Goal: Task Accomplishment & Management: Manage account settings

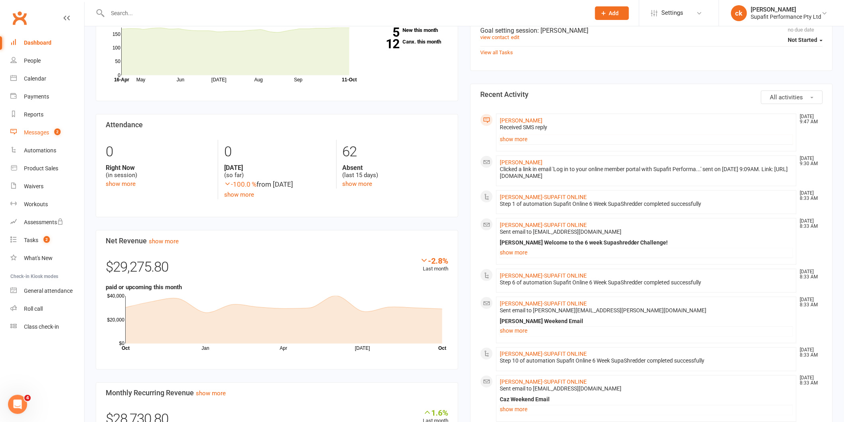
click at [26, 136] on link "Messages 2" at bounding box center [47, 133] width 74 height 18
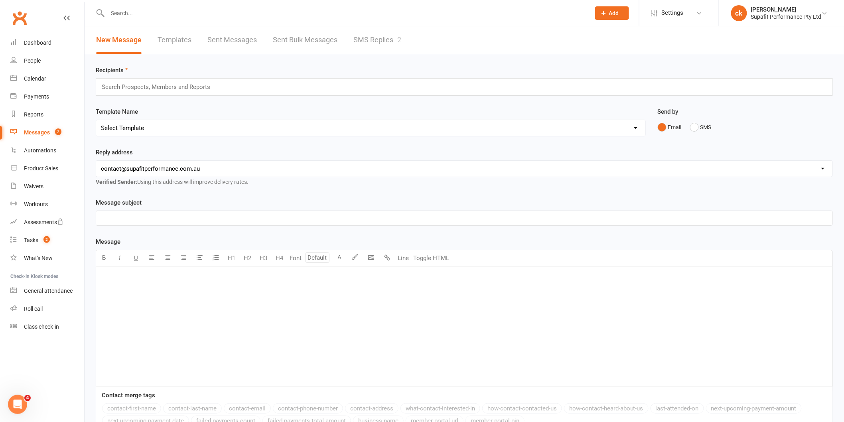
click at [364, 41] on link "SMS Replies 2" at bounding box center [378, 40] width 48 height 28
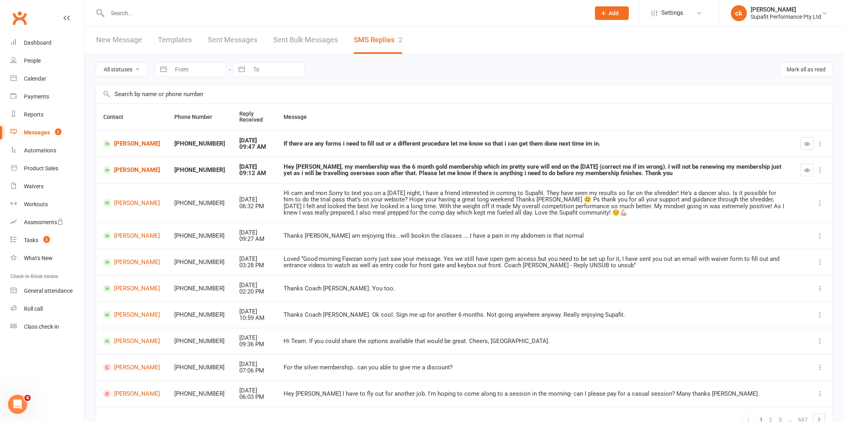
click at [142, 12] on input "text" at bounding box center [345, 13] width 480 height 11
click at [119, 17] on input "text" at bounding box center [345, 13] width 480 height 11
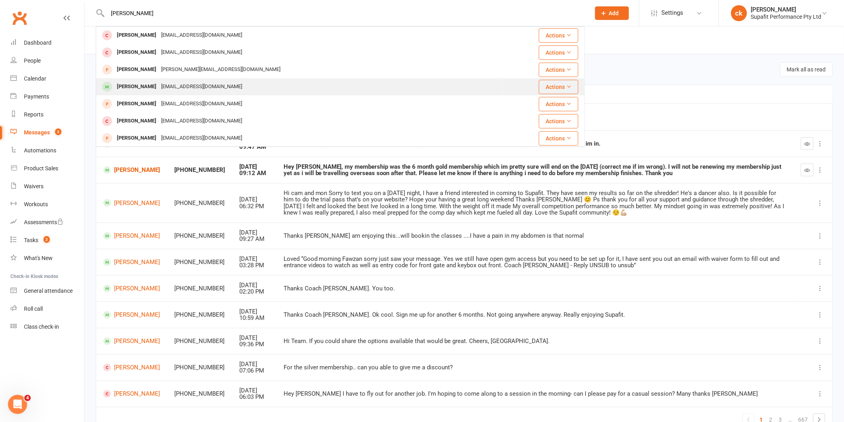
type input "[PERSON_NAME]"
click at [134, 81] on div "[PERSON_NAME]" at bounding box center [137, 87] width 44 height 12
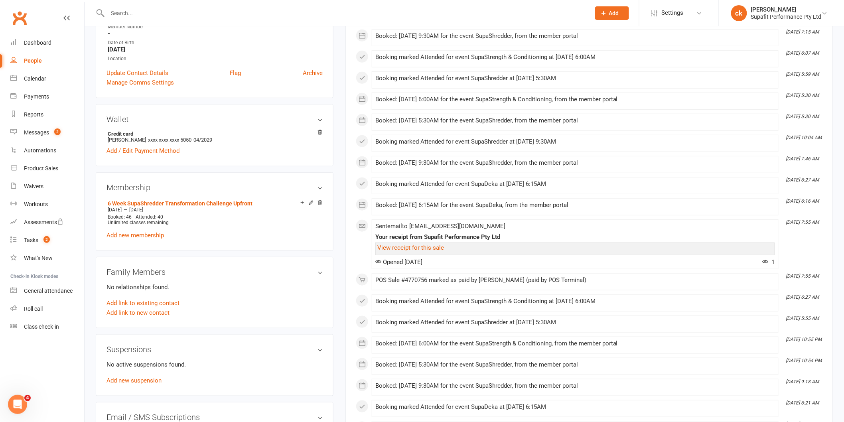
scroll to position [177, 0]
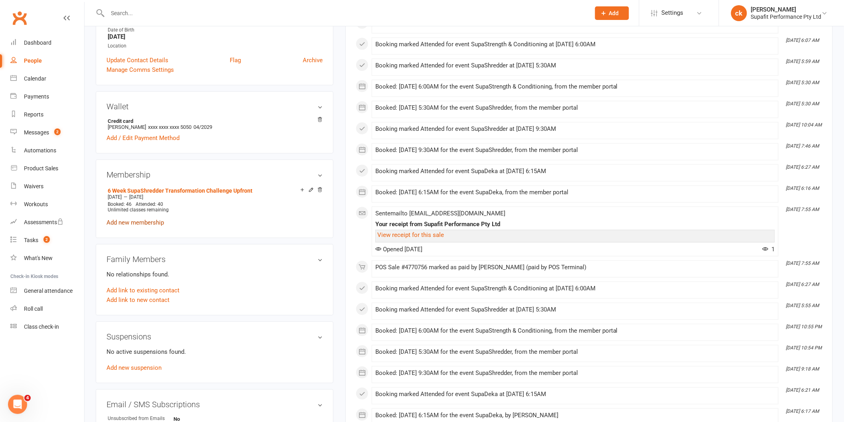
click at [137, 224] on link "Add new membership" at bounding box center [135, 222] width 57 height 7
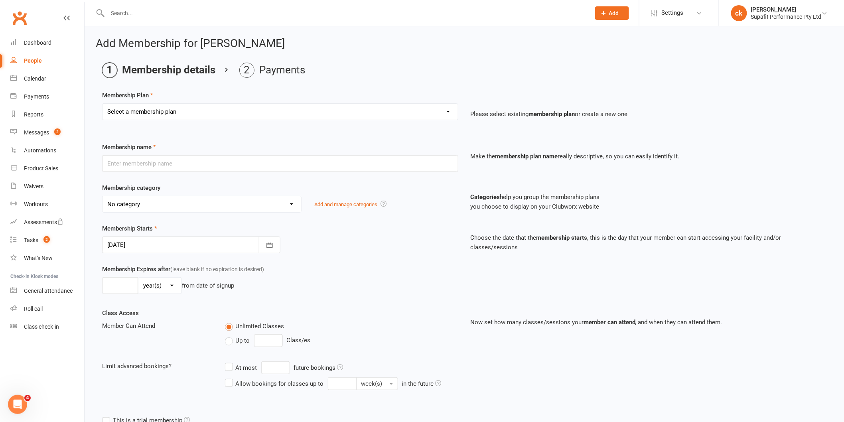
click at [162, 112] on select "Select a membership plan Create new Membership Plan Personal Training SupaKids …" at bounding box center [281, 112] width 356 height 16
select select "39"
click at [103, 104] on select "Select a membership plan Create new Membership Plan Personal Training SupaKids …" at bounding box center [281, 112] width 356 height 16
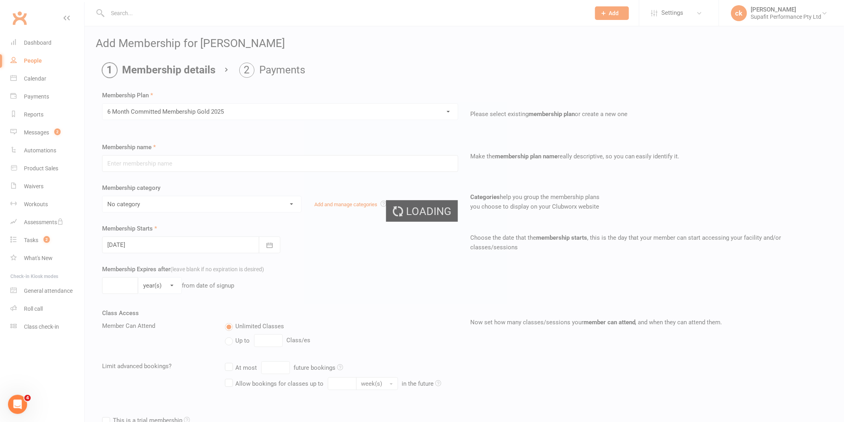
type input "6 Month Committed Membership Gold 2025"
select select "22"
type input "6"
select select "2"
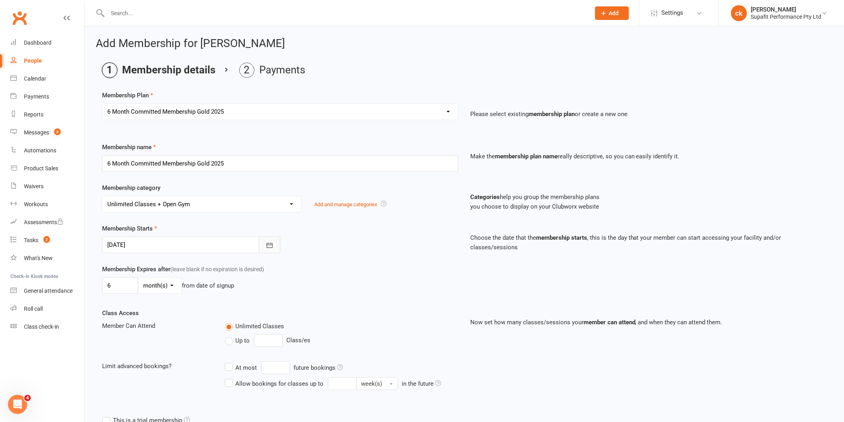
click at [271, 246] on icon "button" at bounding box center [270, 245] width 8 height 8
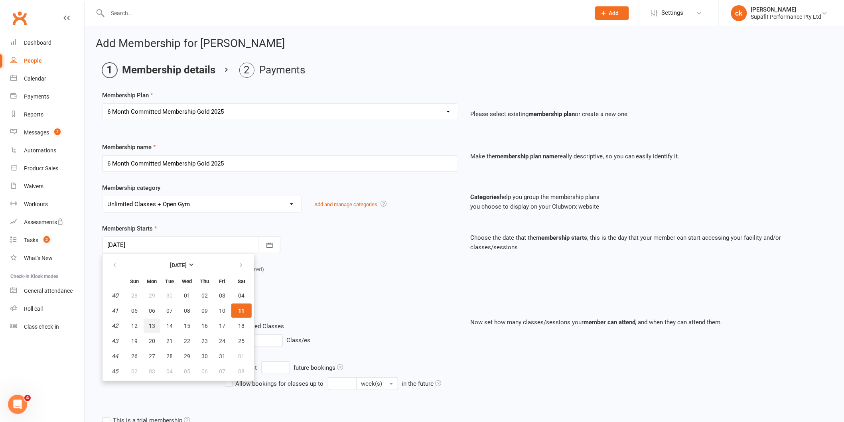
click at [149, 326] on span "13" at bounding box center [152, 326] width 6 height 6
type input "[DATE]"
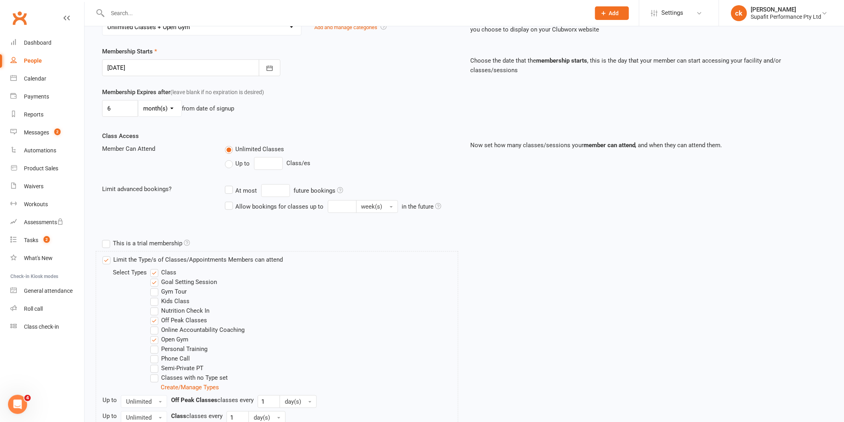
scroll to position [277, 0]
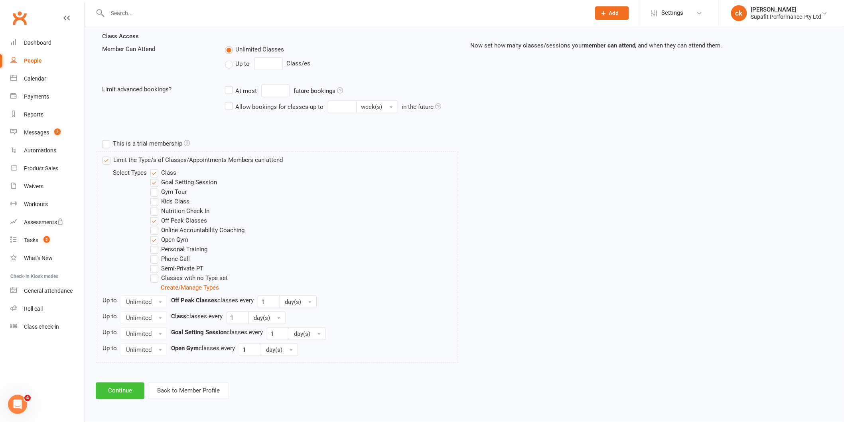
click at [114, 391] on button "Continue" at bounding box center [120, 391] width 49 height 17
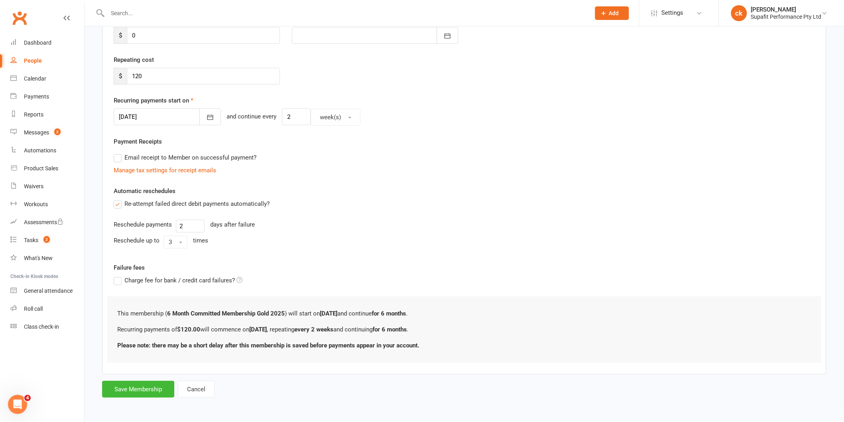
scroll to position [0, 0]
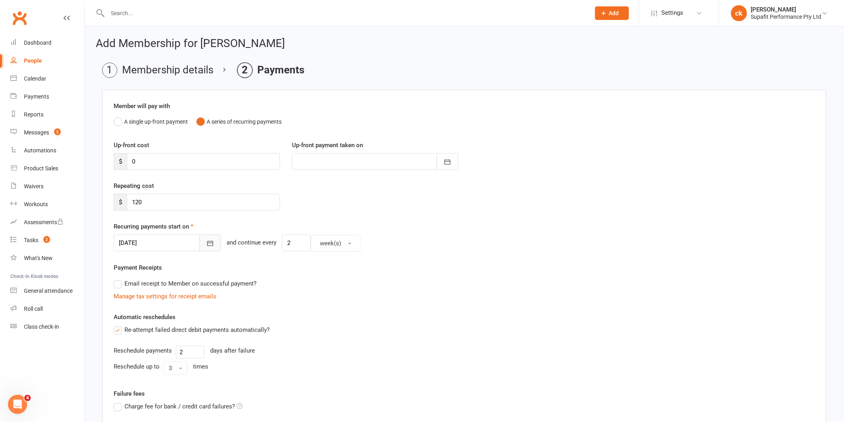
click at [207, 243] on icon "button" at bounding box center [210, 243] width 6 height 5
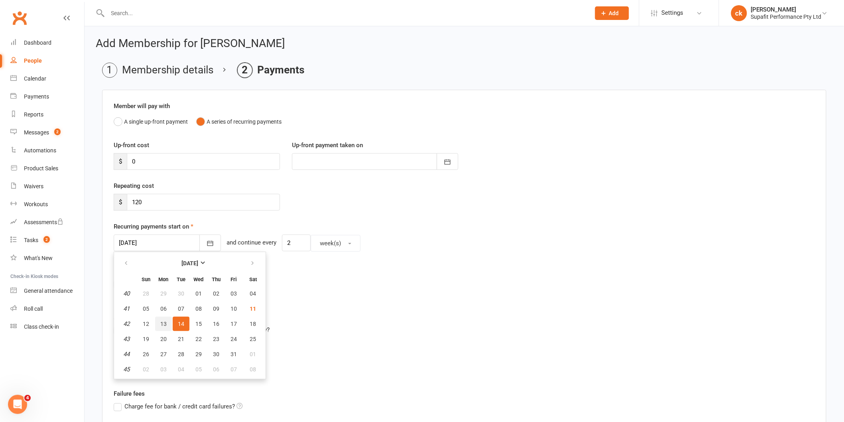
click at [162, 321] on span "13" at bounding box center [163, 324] width 6 height 6
type input "[DATE]"
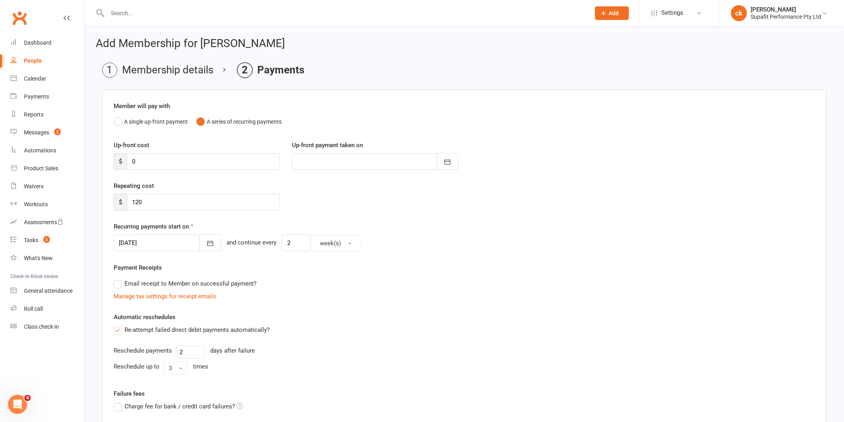
click at [371, 321] on div "Automatic reschedules Re-attempt failed direct debit payments automatically? Re…" at bounding box center [464, 344] width 701 height 65
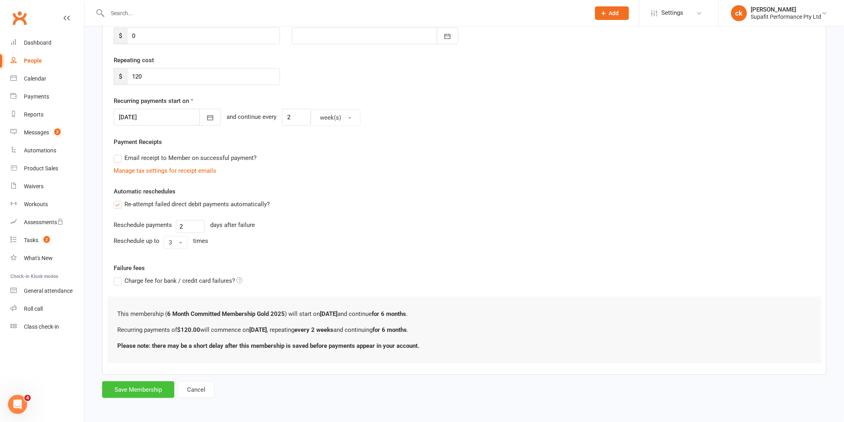
click at [146, 389] on button "Save Membership" at bounding box center [138, 389] width 72 height 17
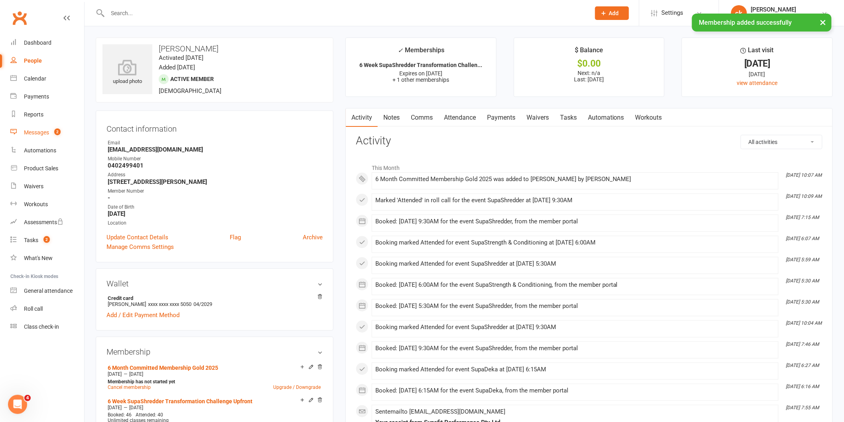
click at [32, 136] on link "Messages 2" at bounding box center [47, 133] width 74 height 18
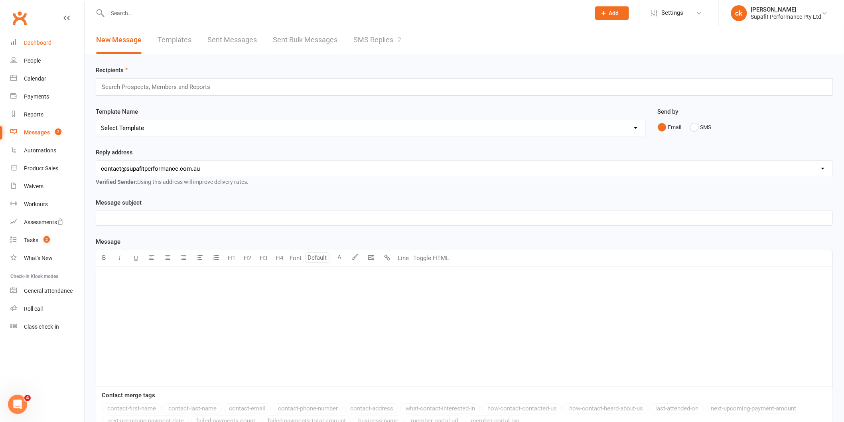
click at [36, 40] on div "Dashboard" at bounding box center [38, 43] width 28 height 6
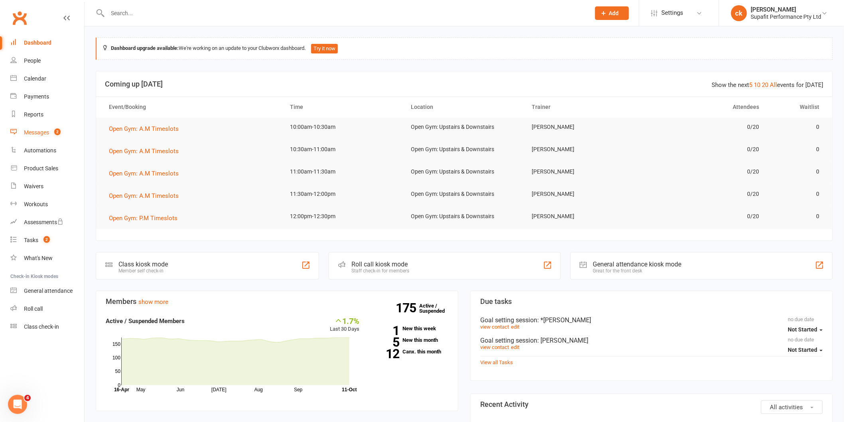
click at [41, 132] on div "Messages" at bounding box center [36, 132] width 25 height 6
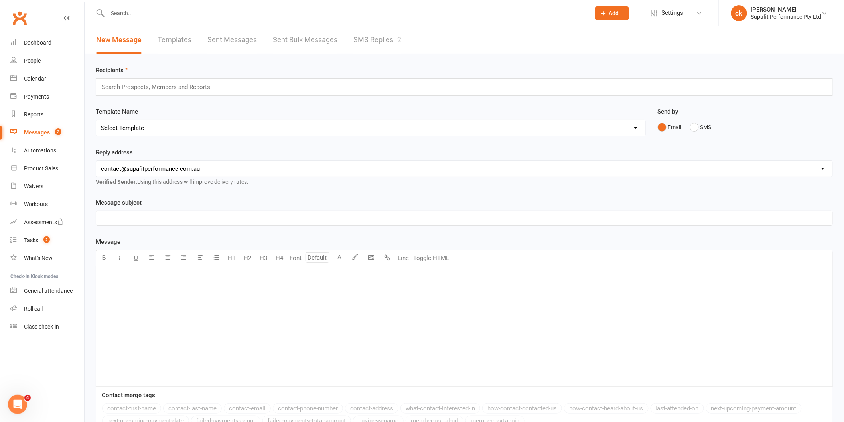
click at [373, 37] on link "SMS Replies 2" at bounding box center [378, 40] width 48 height 28
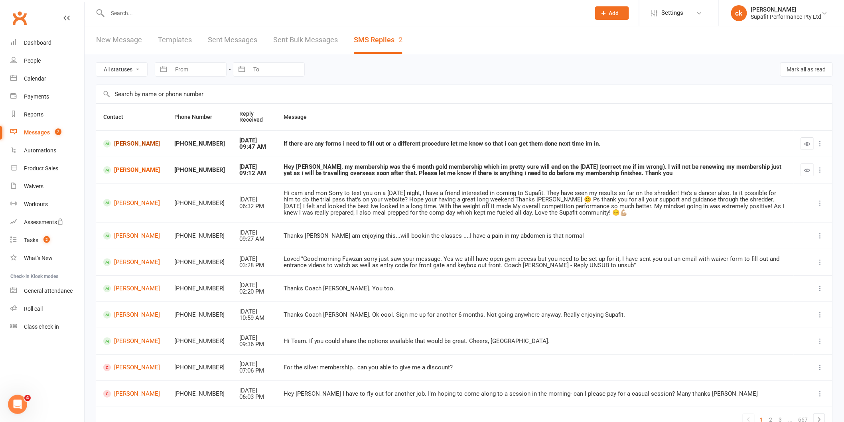
click at [120, 144] on link "[PERSON_NAME]" at bounding box center [131, 144] width 57 height 8
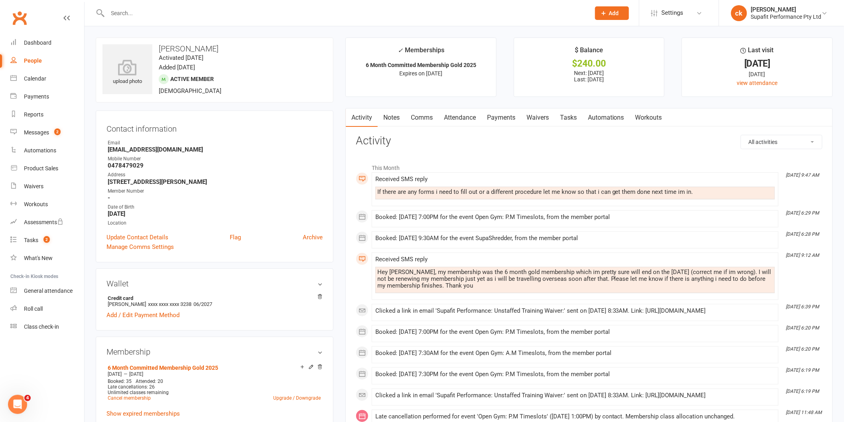
click at [425, 117] on link "Comms" at bounding box center [421, 118] width 33 height 18
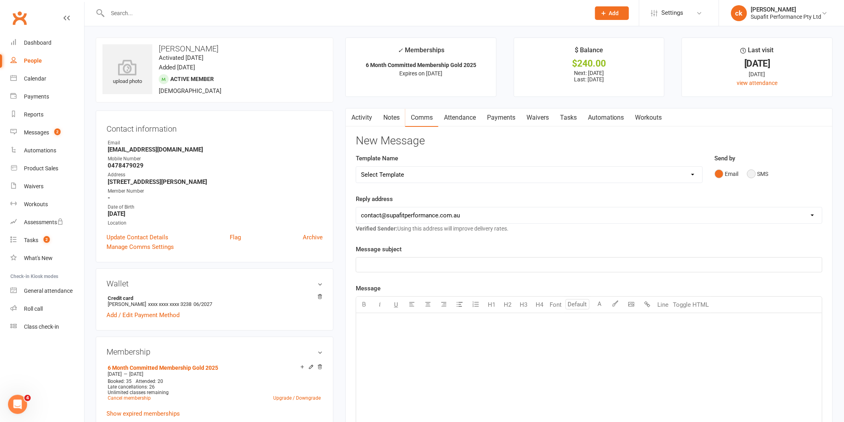
click at [753, 176] on button "SMS" at bounding box center [758, 173] width 22 height 15
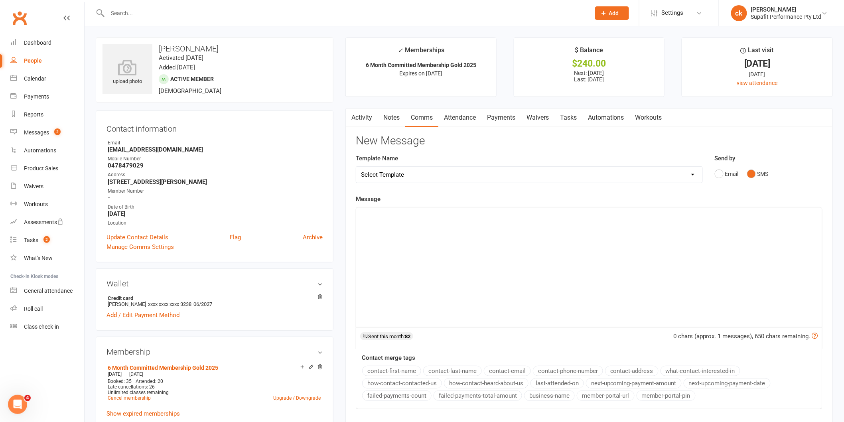
click at [432, 218] on p "﻿" at bounding box center [589, 215] width 456 height 10
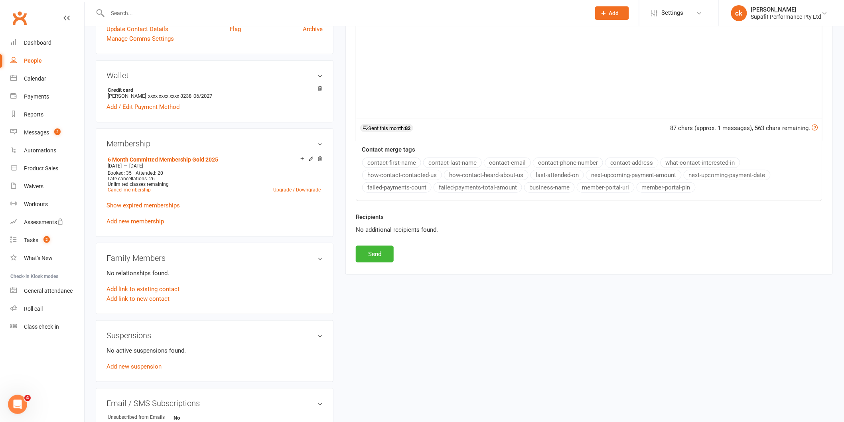
scroll to position [221, 0]
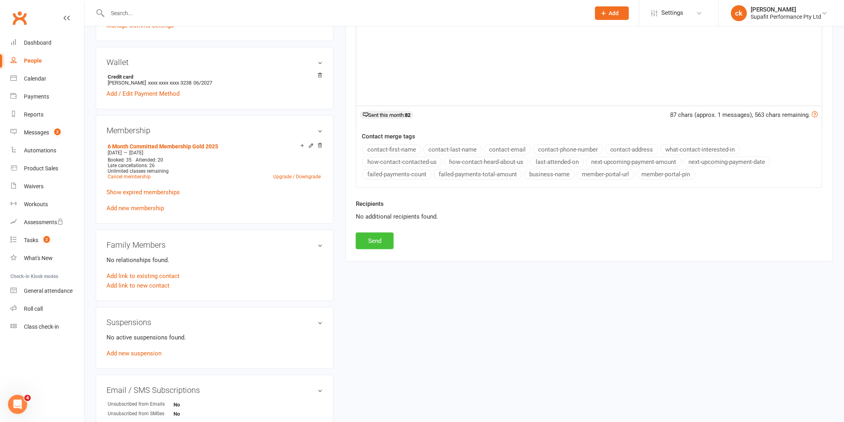
click at [380, 245] on button "Send" at bounding box center [375, 241] width 38 height 17
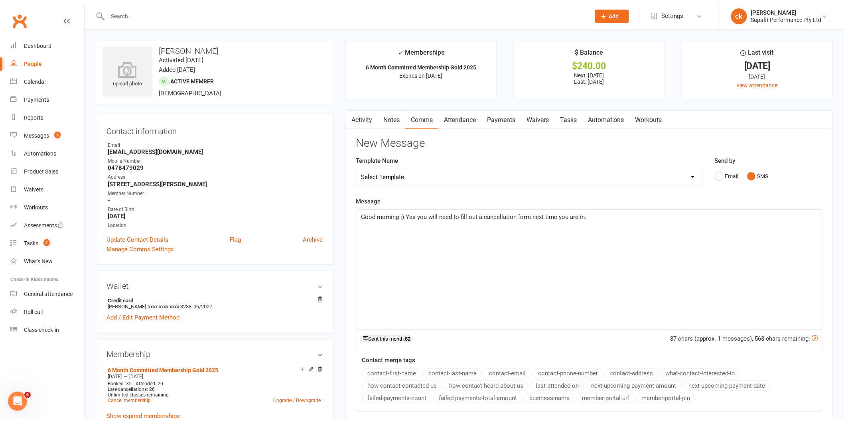
scroll to position [0, 0]
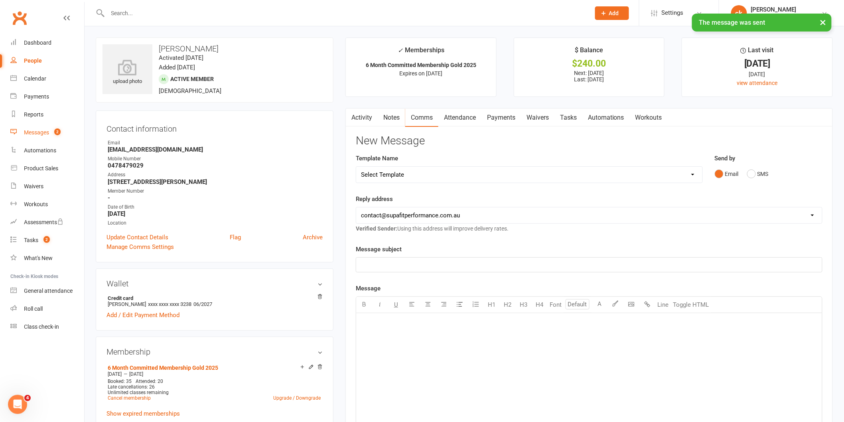
click at [35, 132] on div "Messages" at bounding box center [36, 132] width 25 height 6
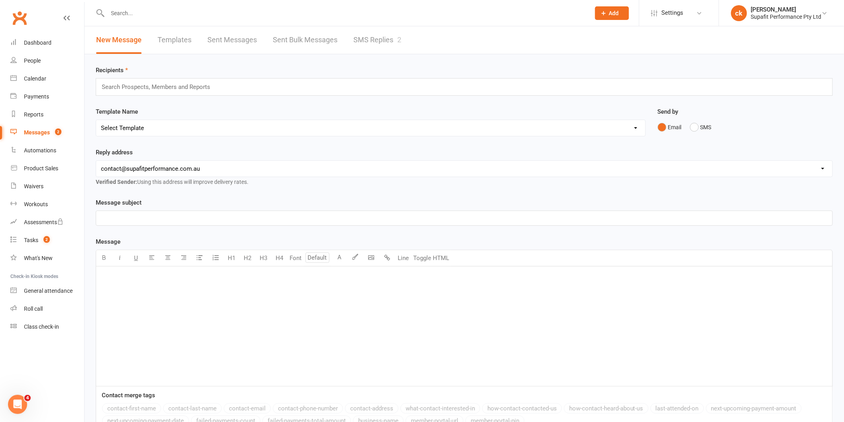
click at [381, 37] on link "SMS Replies 2" at bounding box center [378, 40] width 48 height 28
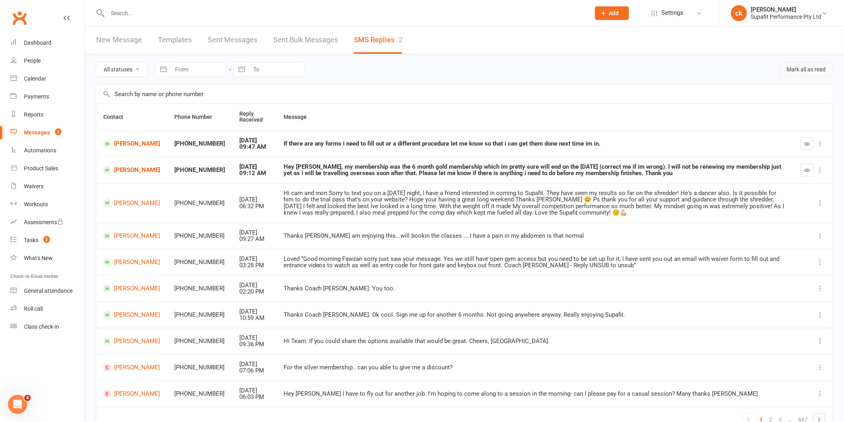
click at [805, 70] on button "Mark all as read" at bounding box center [806, 69] width 53 height 14
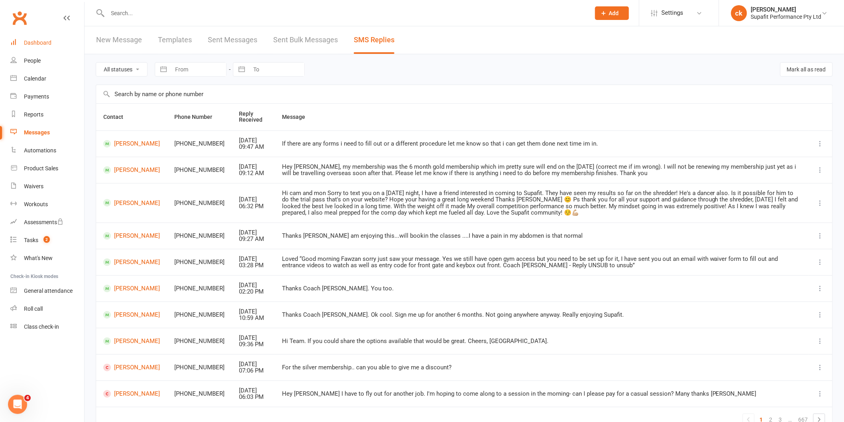
click at [44, 40] on div "Dashboard" at bounding box center [38, 43] width 28 height 6
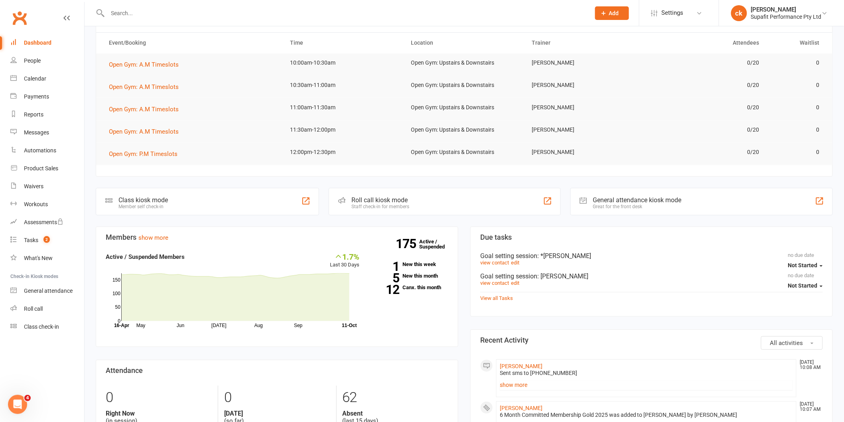
scroll to position [266, 0]
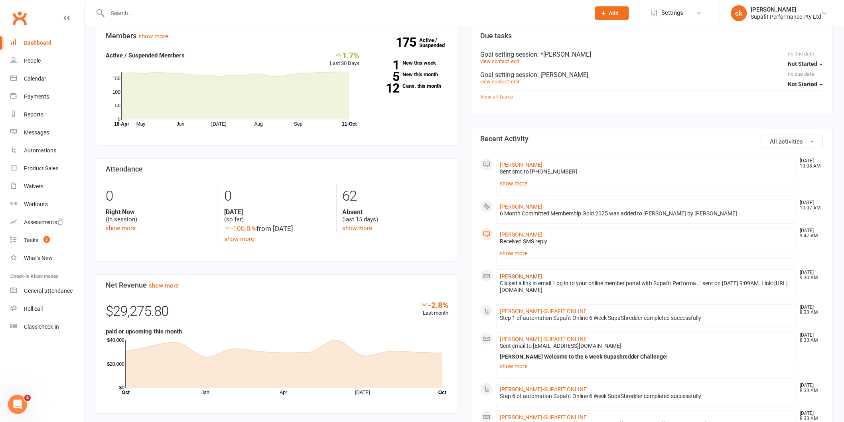
click at [518, 280] on link "[PERSON_NAME]" at bounding box center [521, 276] width 43 height 6
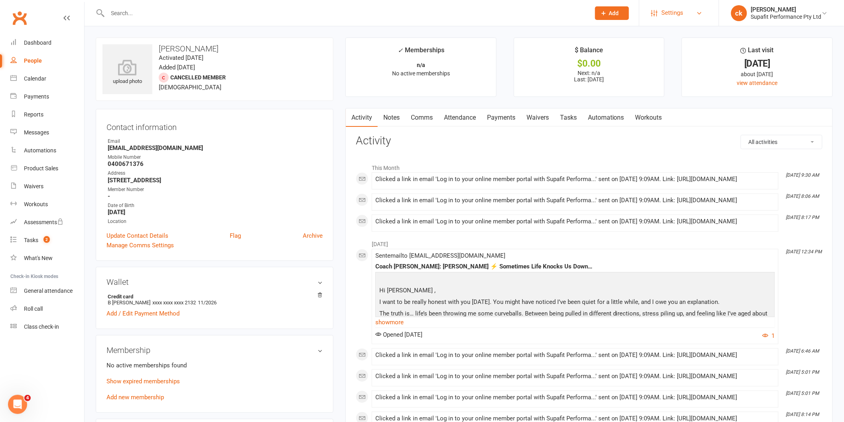
click at [665, 13] on span "Settings" at bounding box center [673, 13] width 22 height 18
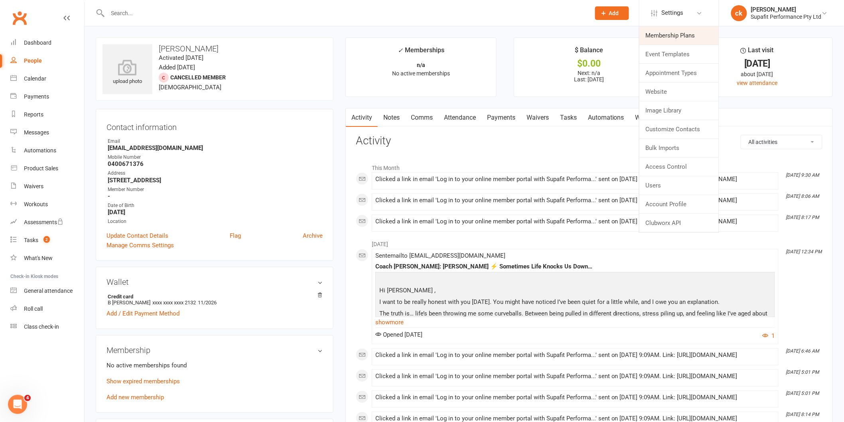
click at [667, 35] on link "Membership Plans" at bounding box center [679, 35] width 79 height 18
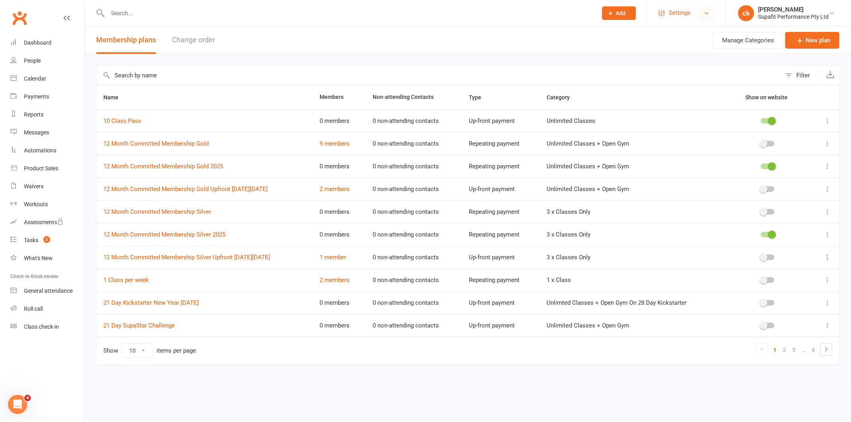
click at [705, 14] on icon at bounding box center [706, 13] width 6 height 6
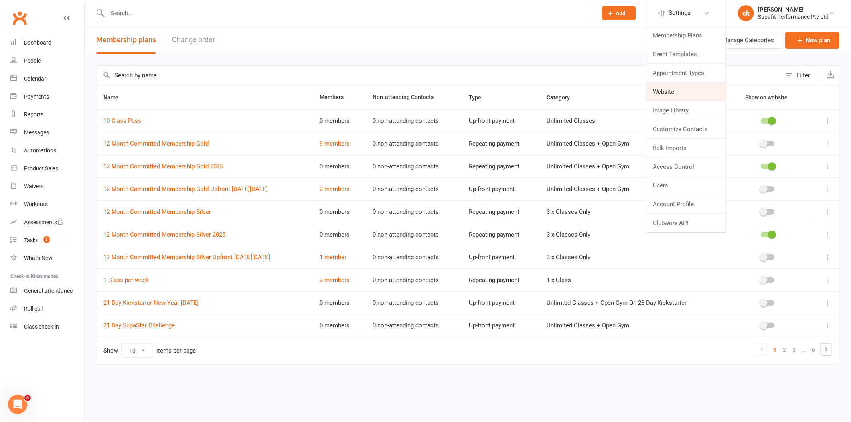
click at [675, 93] on link "Website" at bounding box center [685, 92] width 79 height 18
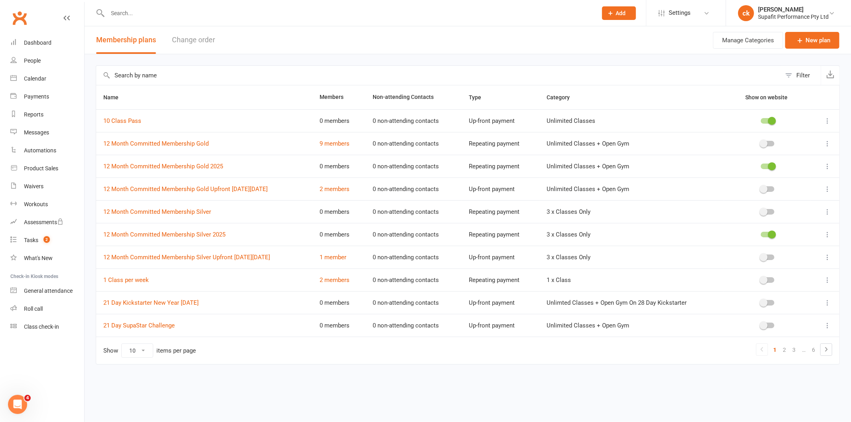
click at [122, 10] on input "text" at bounding box center [348, 13] width 486 height 11
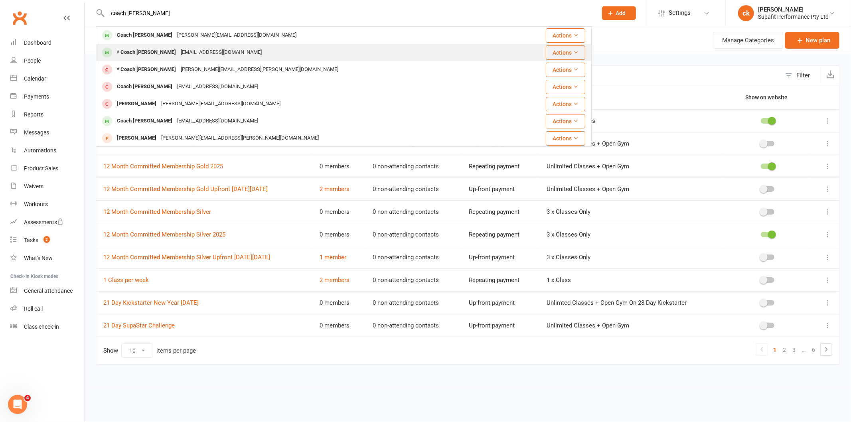
type input "coach [PERSON_NAME]"
click at [154, 53] on div "* Coach [PERSON_NAME]" at bounding box center [147, 53] width 64 height 12
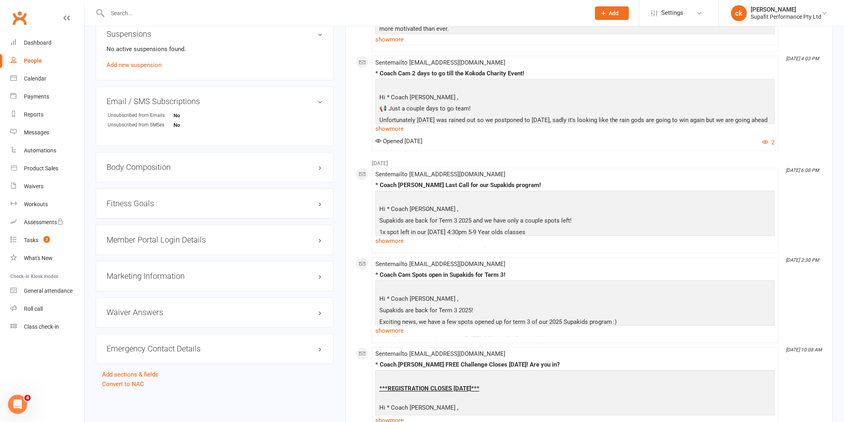
scroll to position [532, 0]
click at [144, 241] on h3 "Member Portal Login Details" at bounding box center [215, 239] width 216 height 9
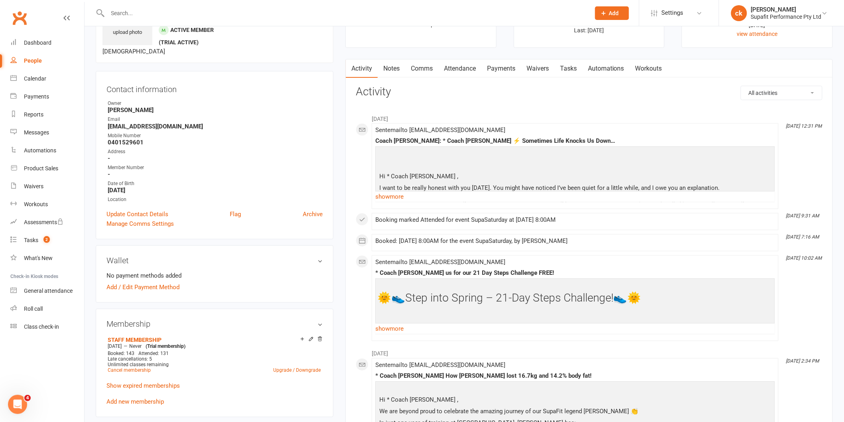
scroll to position [0, 0]
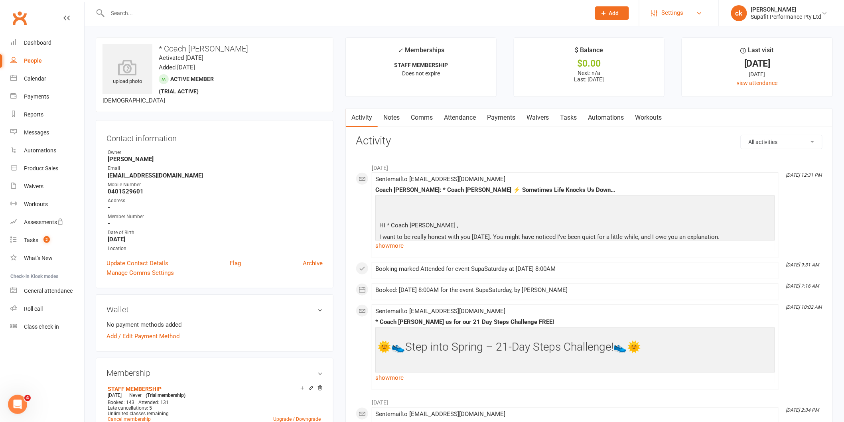
click at [671, 11] on span "Settings" at bounding box center [673, 13] width 22 height 18
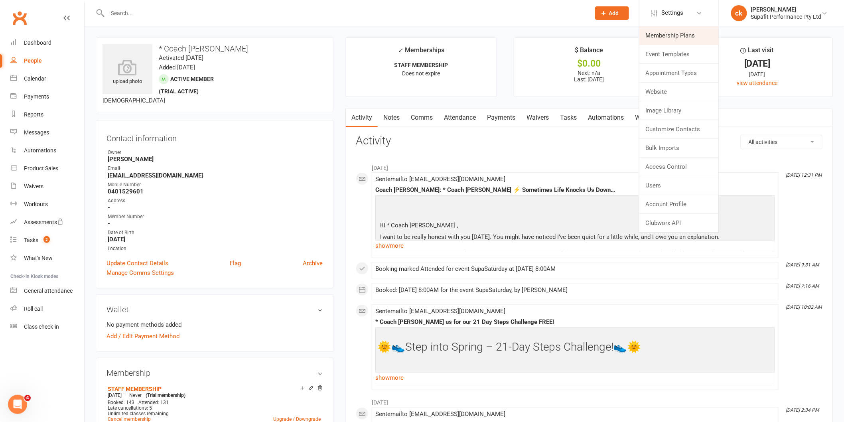
click at [692, 37] on link "Membership Plans" at bounding box center [679, 35] width 79 height 18
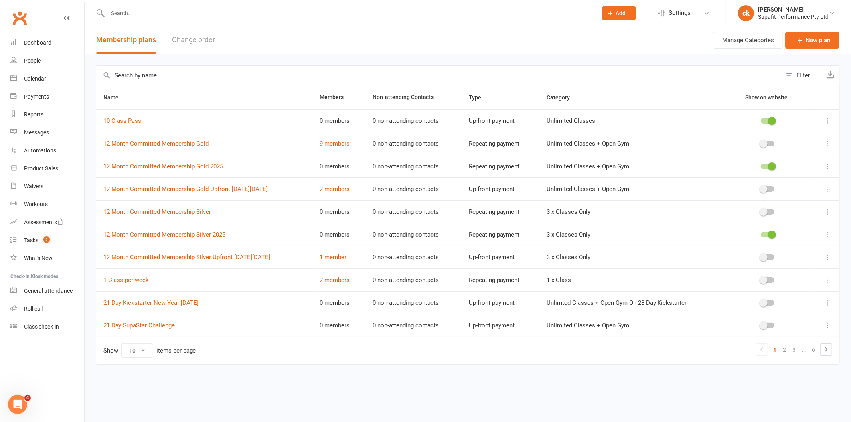
click at [828, 145] on icon at bounding box center [828, 144] width 8 height 8
click at [780, 162] on link "Edit" at bounding box center [792, 160] width 79 height 16
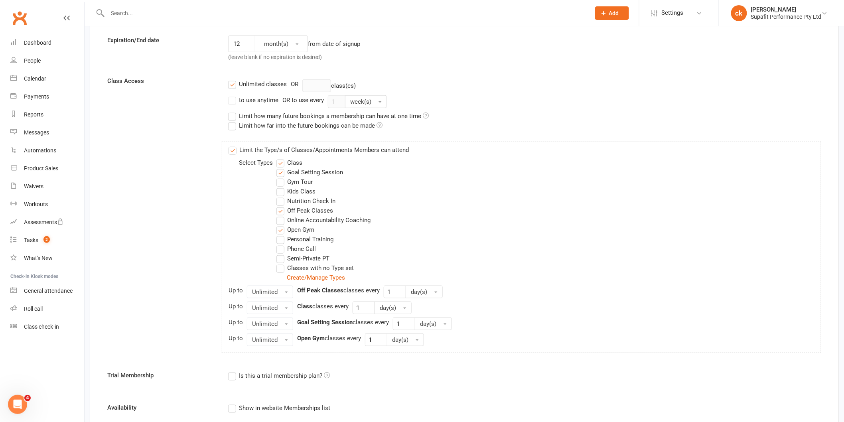
scroll to position [443, 0]
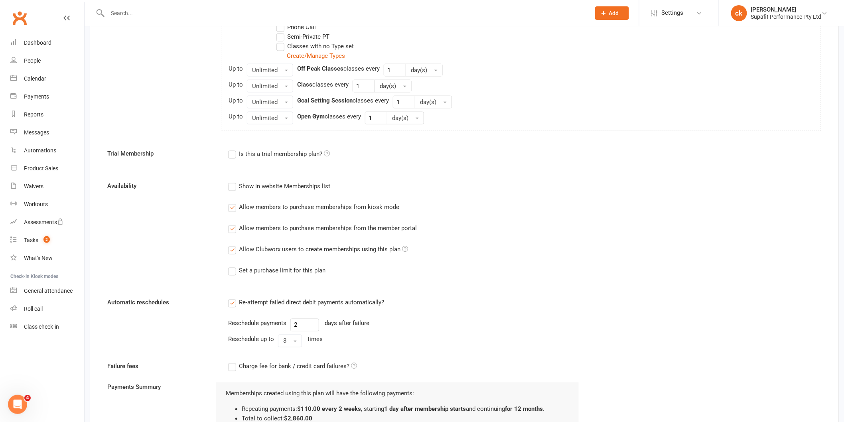
click at [232, 208] on label "Allow members to purchase memberships from kiosk mode" at bounding box center [313, 208] width 171 height 10
click at [232, 203] on input "Allow members to purchase memberships from kiosk mode" at bounding box center [230, 203] width 5 height 0
click at [231, 229] on label "Allow members to purchase memberships from the member portal" at bounding box center [322, 229] width 189 height 10
click at [231, 224] on input "Allow members to purchase memberships from the member portal" at bounding box center [230, 224] width 5 height 0
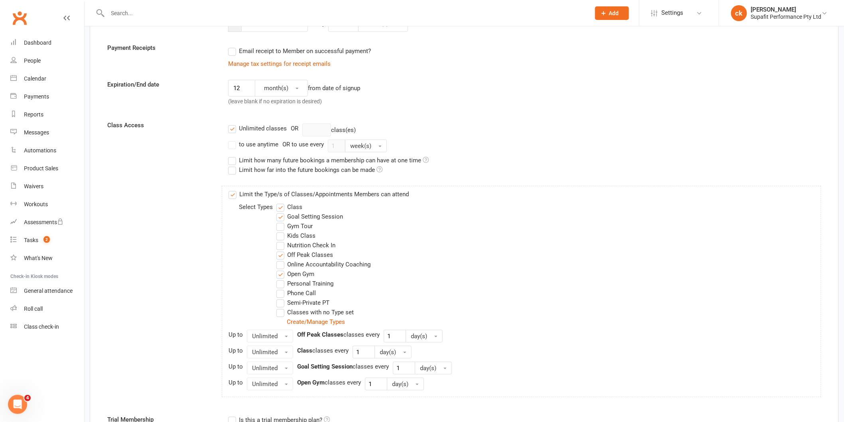
scroll to position [0, 0]
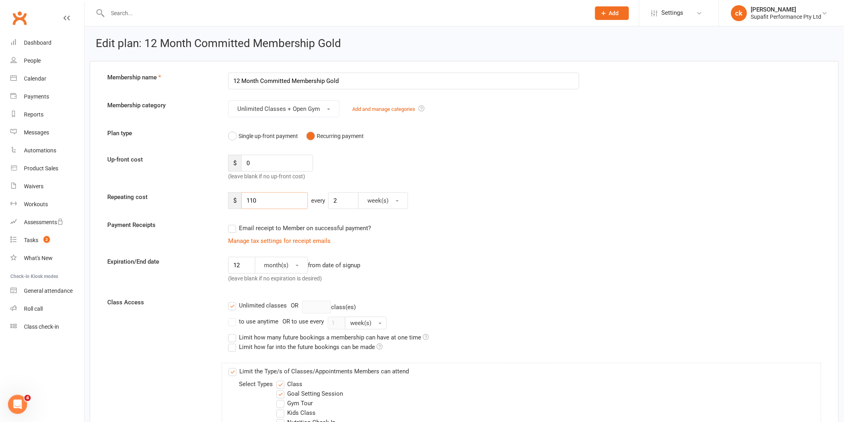
click at [253, 200] on input "110" at bounding box center [274, 200] width 67 height 17
type input "120"
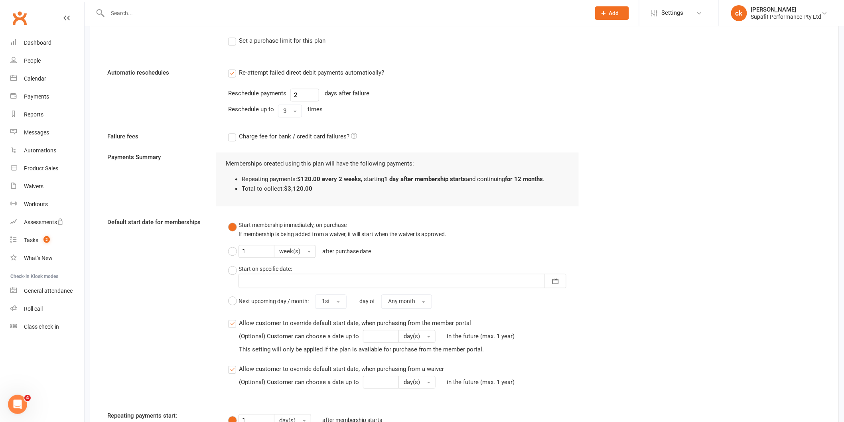
scroll to position [778, 0]
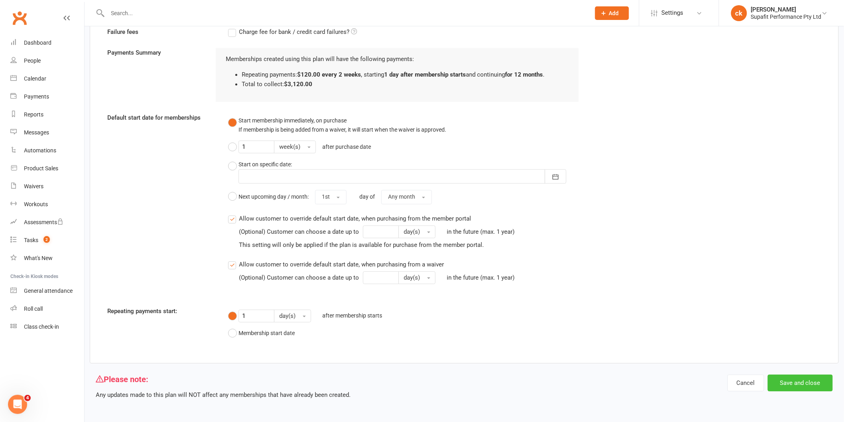
click at [791, 385] on button "Save and close" at bounding box center [800, 383] width 65 height 17
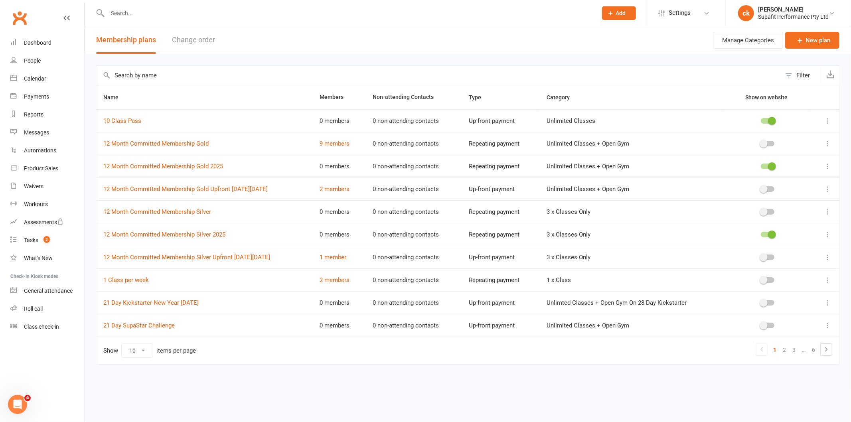
click at [827, 213] on icon at bounding box center [828, 212] width 8 height 8
click at [772, 224] on link "Edit" at bounding box center [792, 228] width 79 height 16
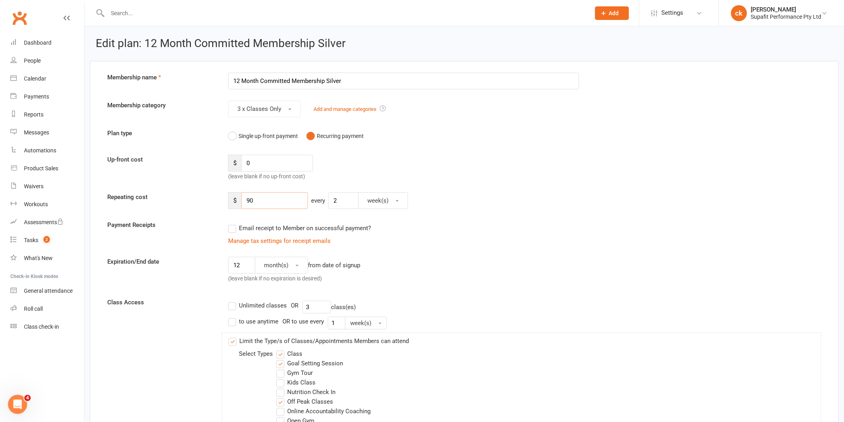
click at [257, 201] on input "90" at bounding box center [274, 200] width 67 height 17
type input "9"
type input "110"
click at [539, 231] on div "Email receipt to Member on successful payment?" at bounding box center [401, 228] width 358 height 16
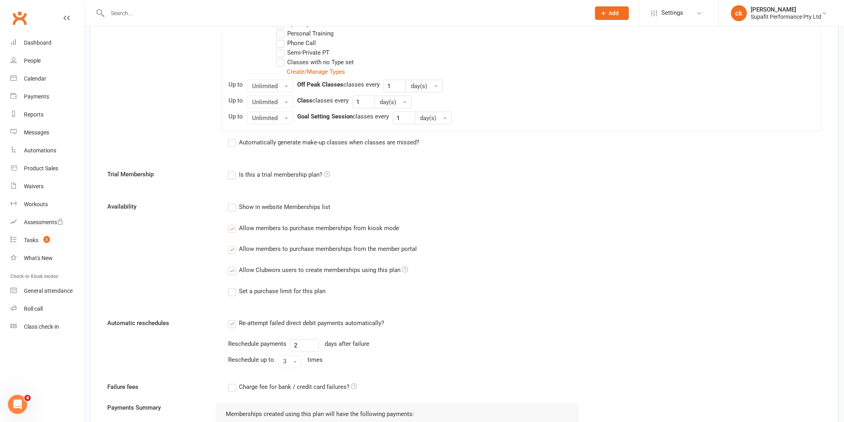
scroll to position [399, 0]
click at [232, 226] on label "Allow members to purchase memberships from kiosk mode" at bounding box center [313, 226] width 171 height 10
click at [232, 221] on input "Allow members to purchase memberships from kiosk mode" at bounding box center [230, 221] width 5 height 0
click at [231, 249] on label "Allow members to purchase memberships from the member portal" at bounding box center [322, 248] width 189 height 10
click at [231, 243] on input "Allow members to purchase memberships from the member portal" at bounding box center [230, 243] width 5 height 0
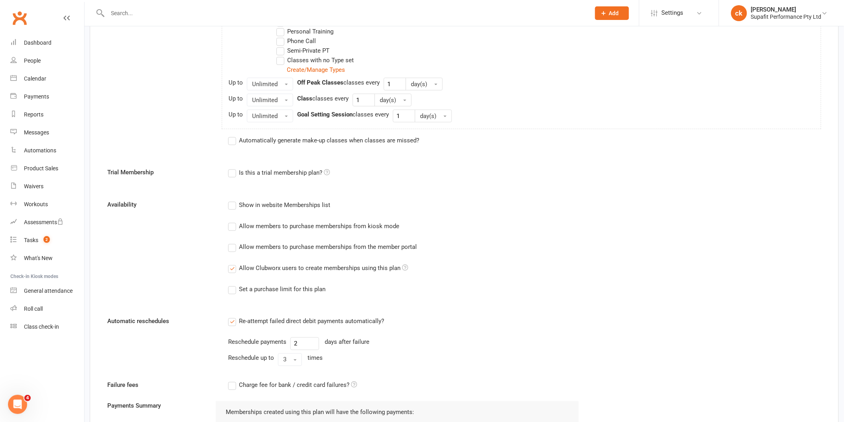
click at [228, 268] on div "Show in website Memberships list Allow members to purchase memberships from kio…" at bounding box center [403, 253] width 363 height 106
click at [230, 268] on label "Allow Clubworx users to create memberships using this plan" at bounding box center [318, 269] width 180 height 10
click at [230, 264] on input "Allow Clubworx users to create memberships using this plan" at bounding box center [230, 264] width 5 height 0
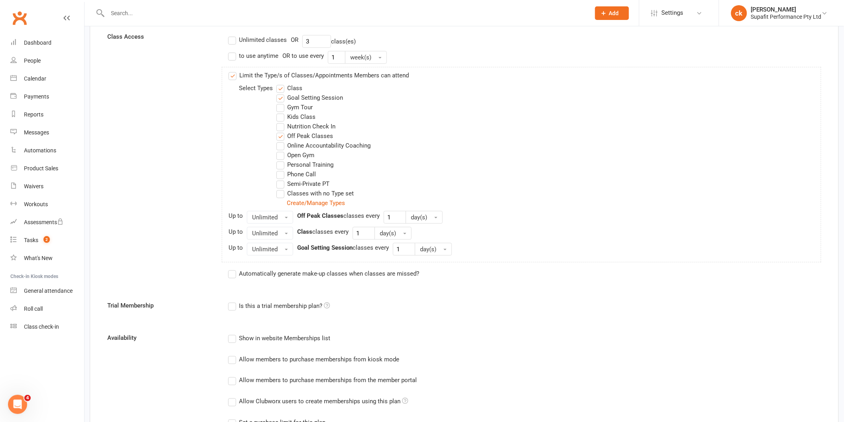
scroll to position [443, 0]
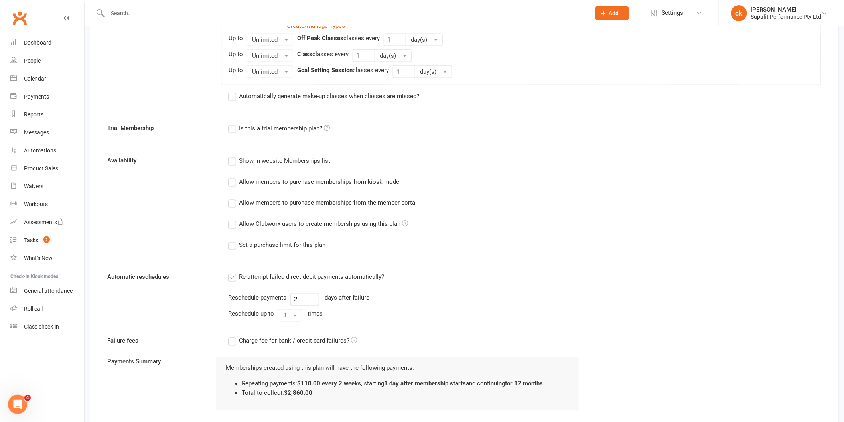
click at [233, 225] on label "Allow Clubworx users to create memberships using this plan" at bounding box center [318, 224] width 180 height 10
click at [233, 219] on input "Allow Clubworx users to create memberships using this plan" at bounding box center [230, 219] width 5 height 0
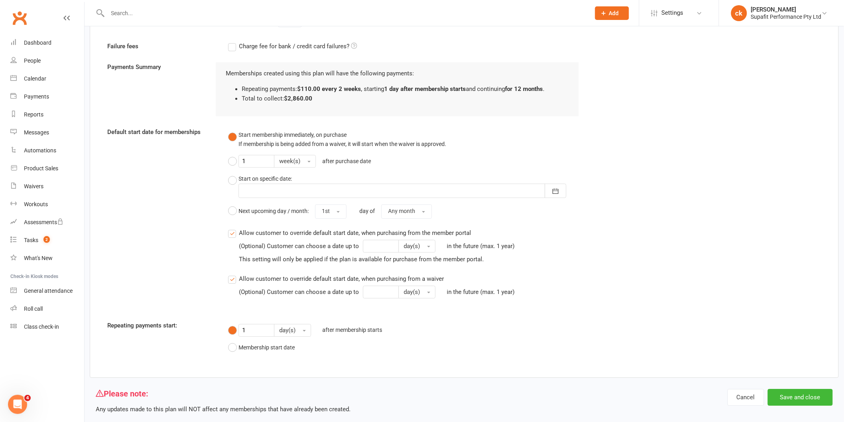
scroll to position [753, 0]
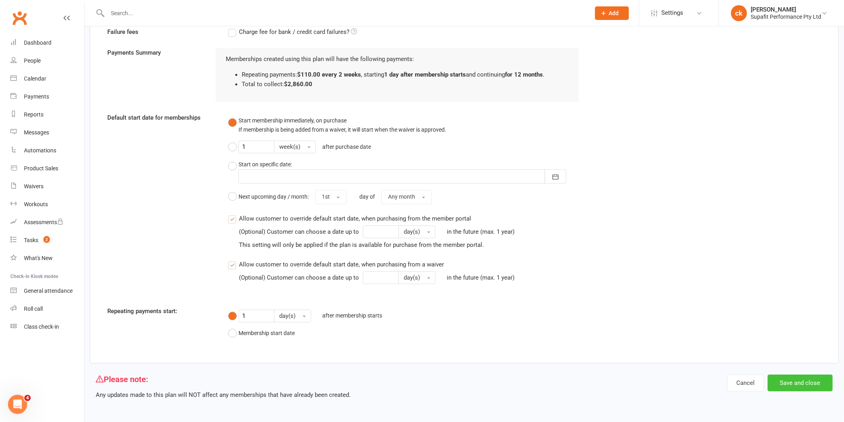
drag, startPoint x: 791, startPoint y: 384, endPoint x: 777, endPoint y: 384, distance: 14.0
click at [792, 384] on button "Save and close" at bounding box center [800, 383] width 65 height 17
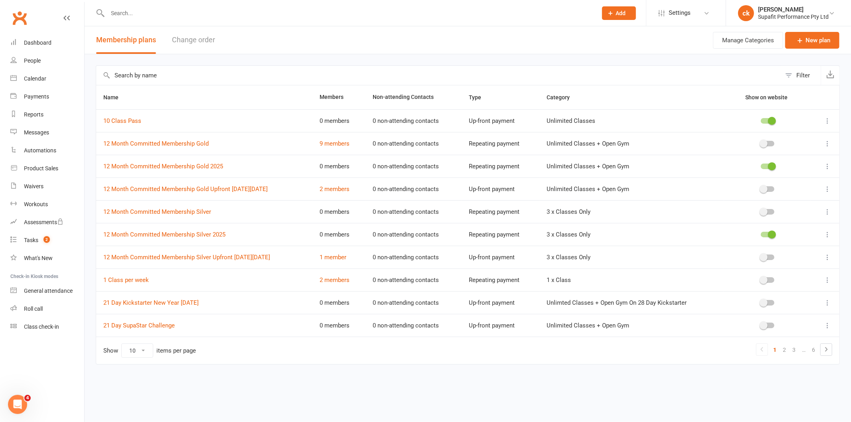
click at [828, 144] on icon at bounding box center [828, 144] width 8 height 8
click at [781, 161] on link "Edit" at bounding box center [792, 160] width 79 height 16
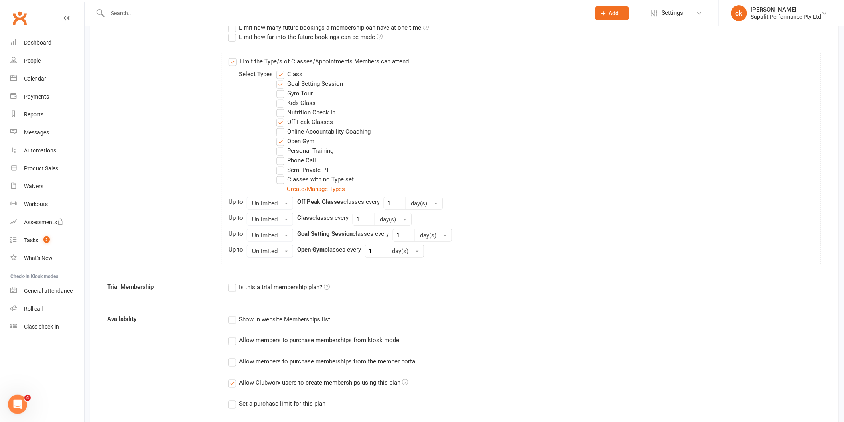
scroll to position [177, 0]
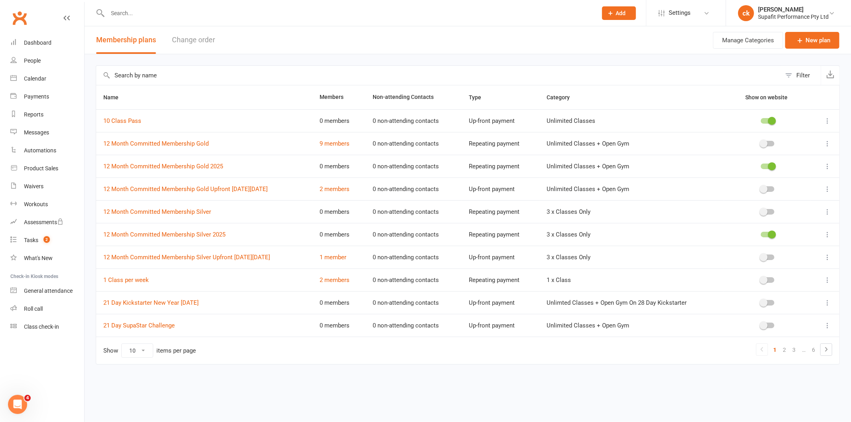
click at [828, 168] on icon at bounding box center [828, 166] width 8 height 8
click at [794, 186] on link "Edit" at bounding box center [792, 182] width 79 height 16
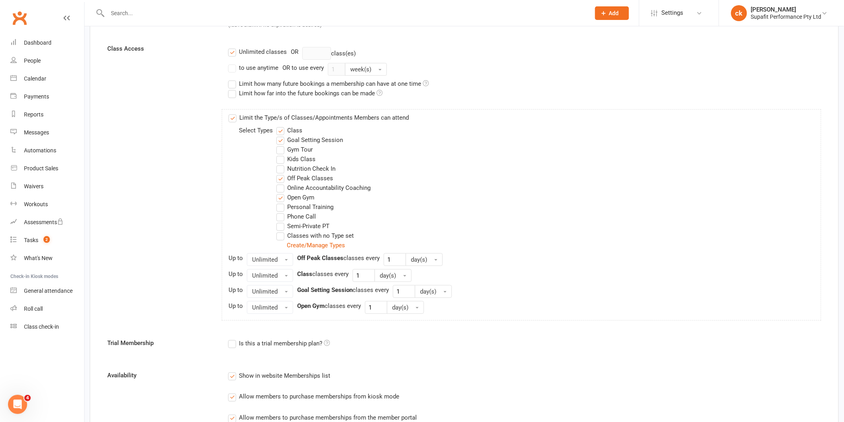
scroll to position [266, 0]
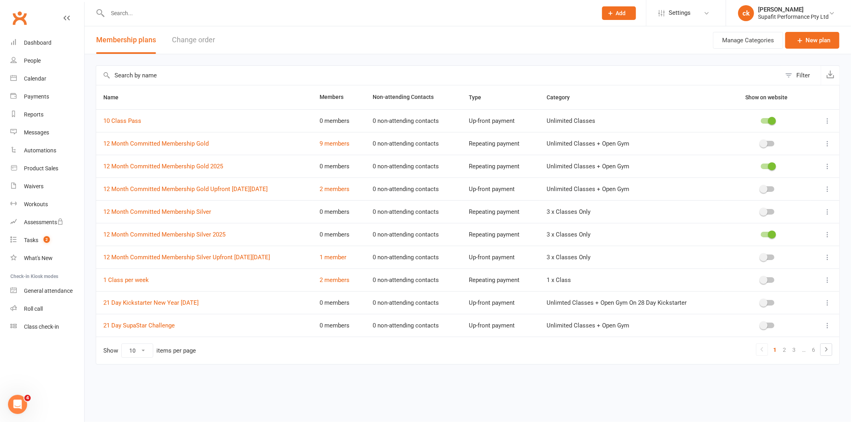
click at [829, 121] on icon at bounding box center [828, 121] width 8 height 8
click at [811, 134] on link "Edit" at bounding box center [792, 137] width 79 height 16
click at [829, 234] on icon at bounding box center [828, 235] width 8 height 8
click at [827, 211] on icon at bounding box center [828, 212] width 8 height 8
click at [772, 229] on link "Edit" at bounding box center [792, 228] width 79 height 16
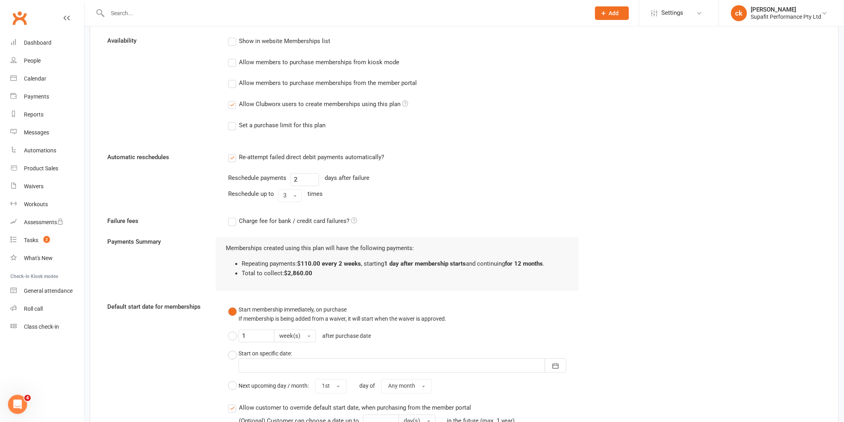
scroll to position [753, 0]
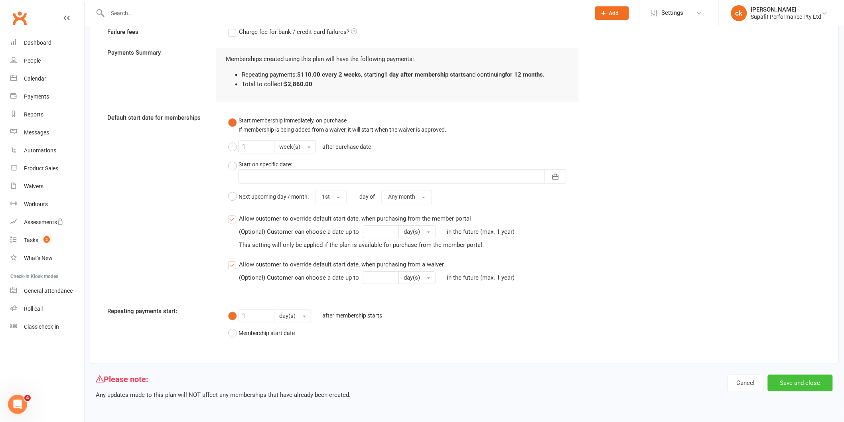
click at [797, 384] on button "Save and close" at bounding box center [800, 383] width 65 height 17
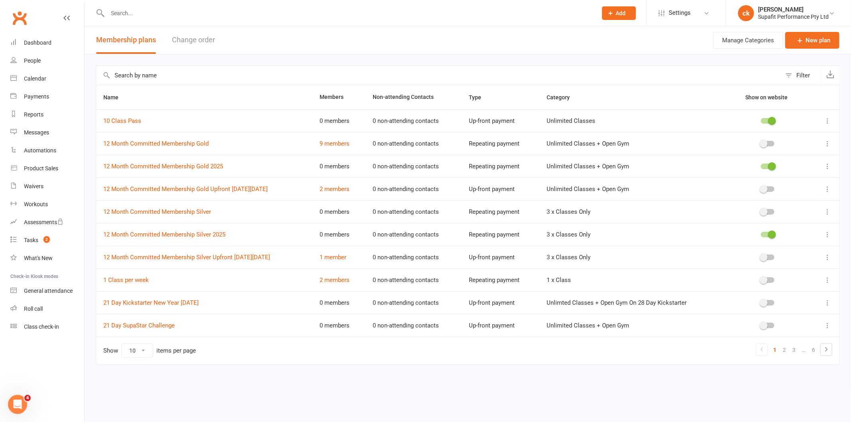
click at [828, 189] on icon at bounding box center [828, 189] width 8 height 8
click at [789, 207] on link "Edit" at bounding box center [792, 205] width 79 height 16
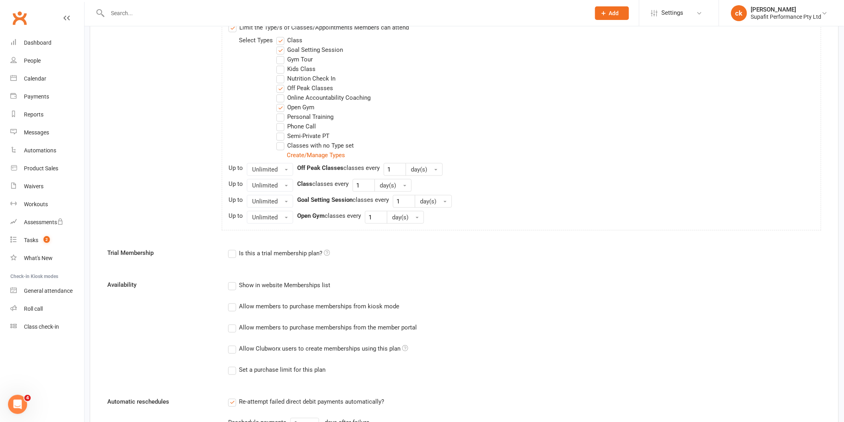
scroll to position [488, 0]
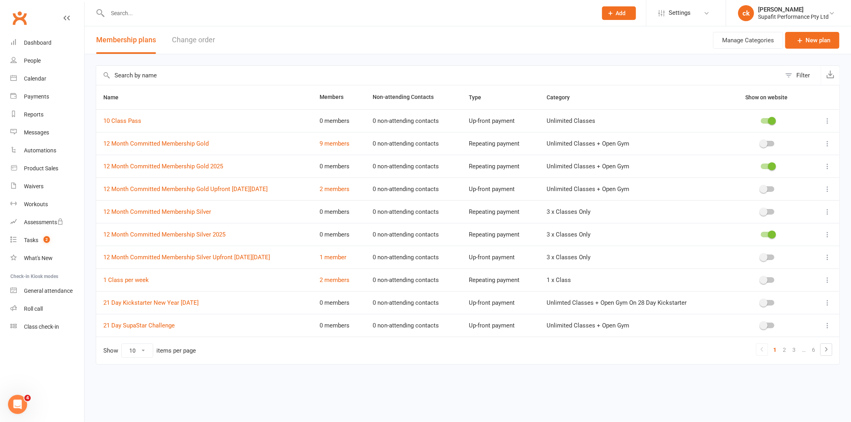
click at [827, 257] on icon at bounding box center [828, 257] width 8 height 8
click at [786, 274] on link "Edit" at bounding box center [792, 273] width 79 height 16
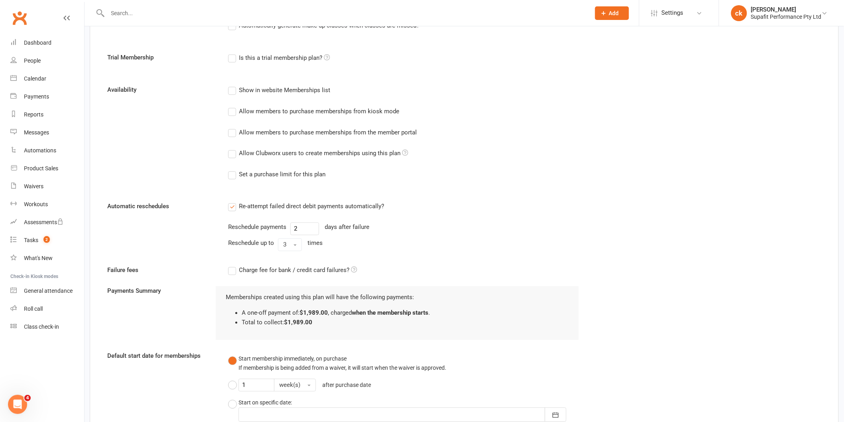
scroll to position [488, 0]
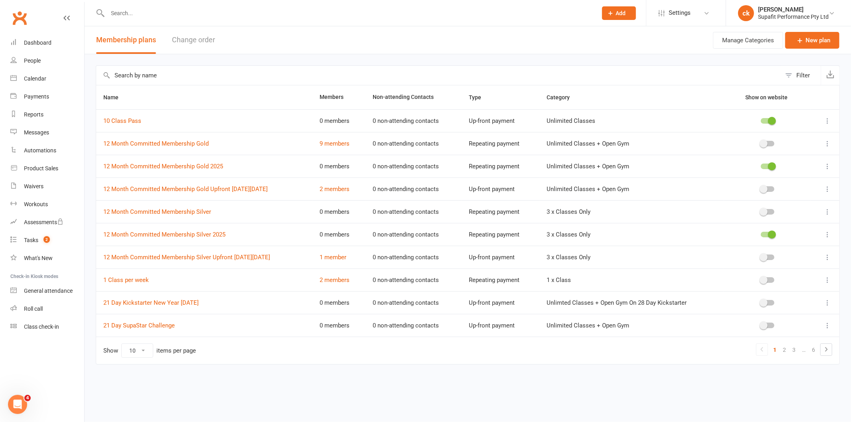
click at [827, 279] on icon at bounding box center [828, 280] width 8 height 8
click at [780, 294] on link "Edit" at bounding box center [792, 296] width 79 height 16
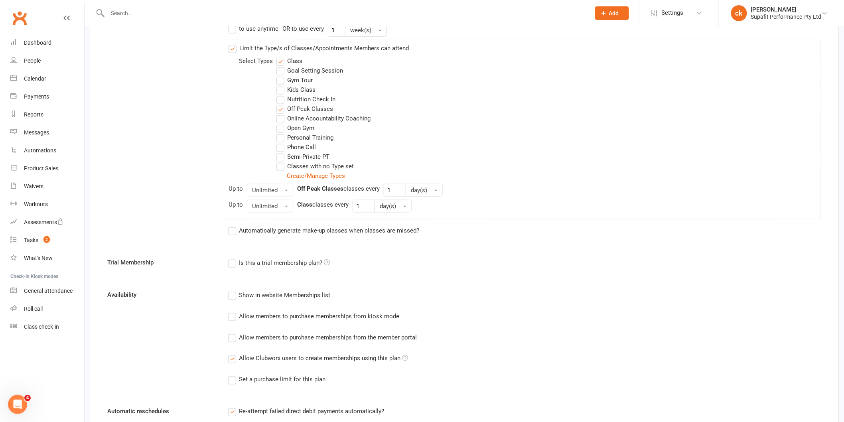
scroll to position [399, 0]
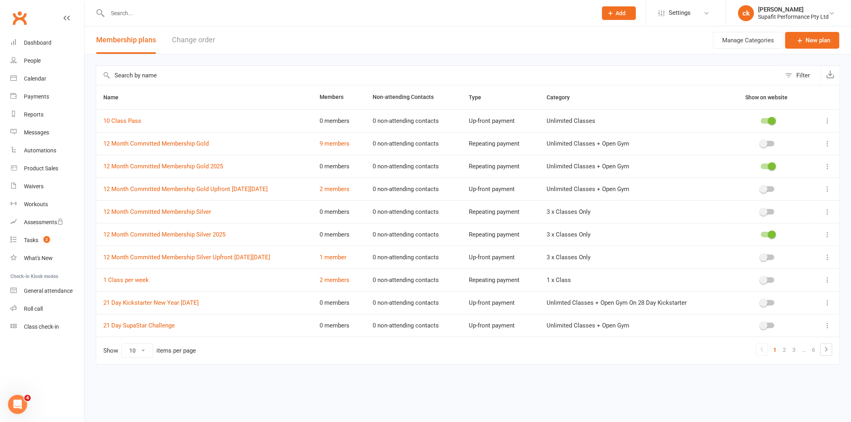
click at [827, 304] on icon at bounding box center [828, 303] width 8 height 8
click at [769, 317] on link "Edit" at bounding box center [792, 319] width 79 height 16
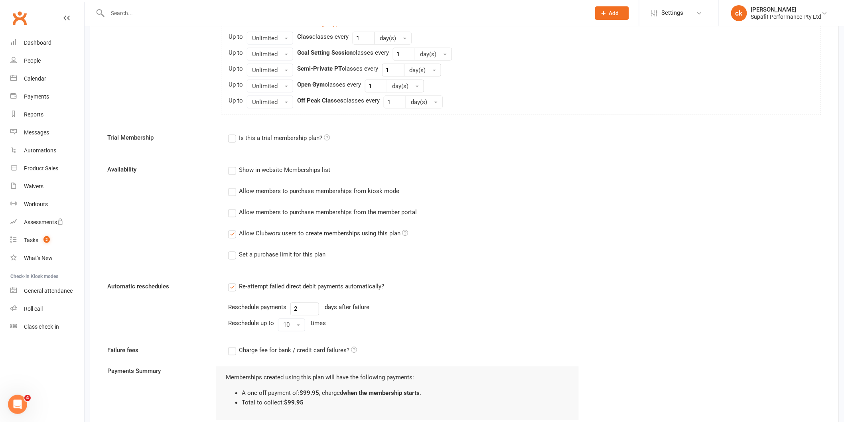
scroll to position [488, 0]
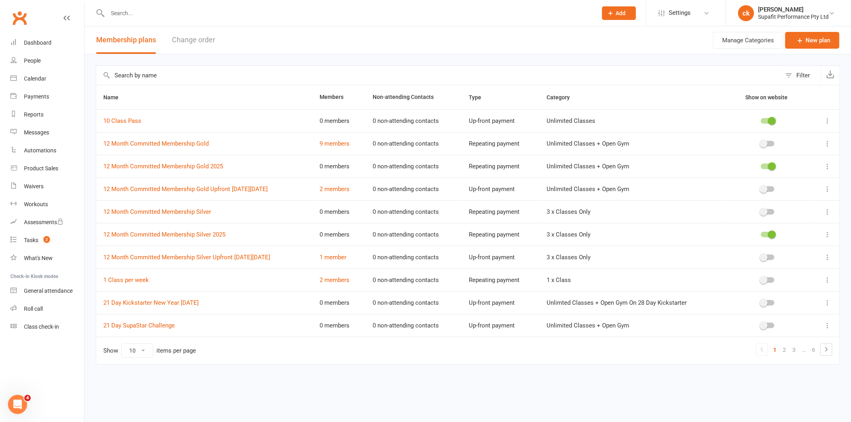
click at [828, 328] on icon at bounding box center [828, 326] width 8 height 8
click at [784, 340] on link "Edit" at bounding box center [792, 342] width 79 height 16
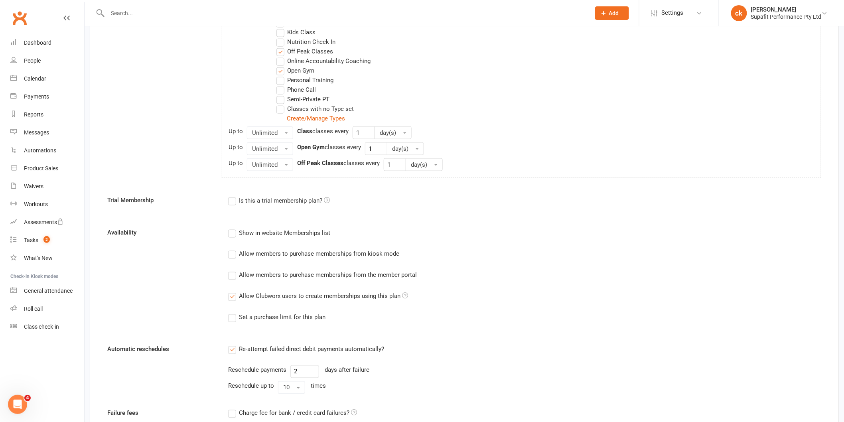
scroll to position [399, 0]
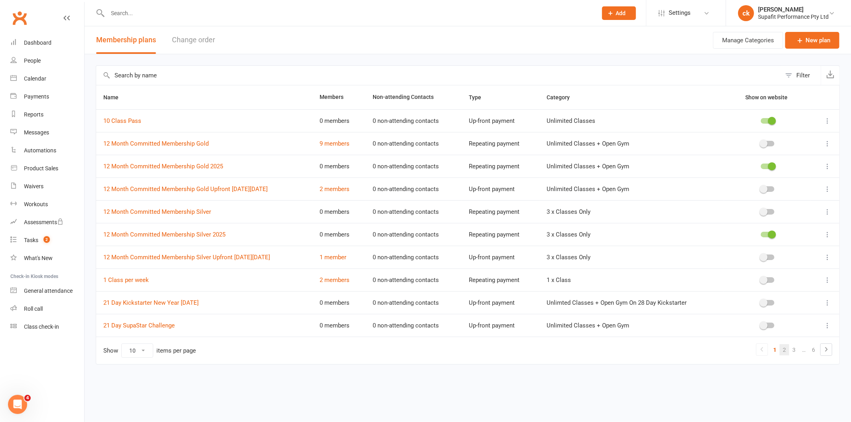
click at [785, 350] on link "2" at bounding box center [785, 349] width 10 height 11
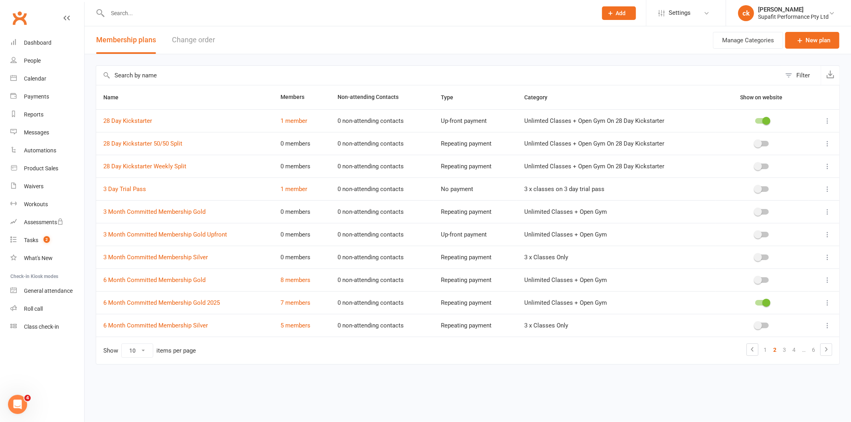
click at [825, 145] on icon at bounding box center [828, 144] width 8 height 8
click at [801, 157] on link "Edit" at bounding box center [792, 160] width 79 height 16
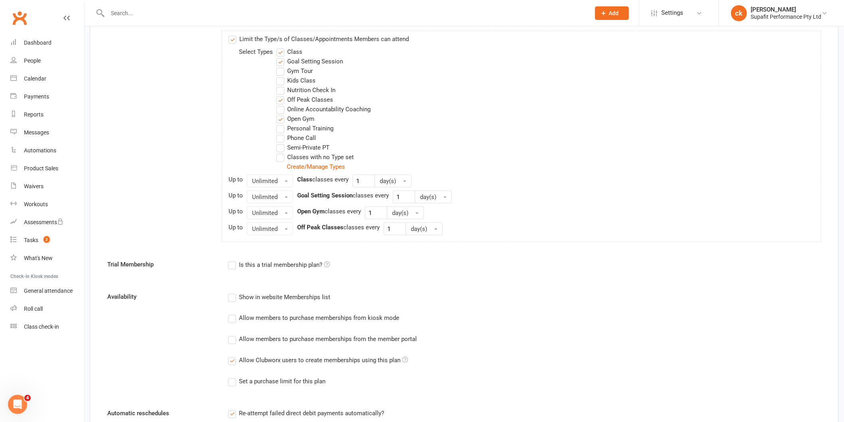
scroll to position [399, 0]
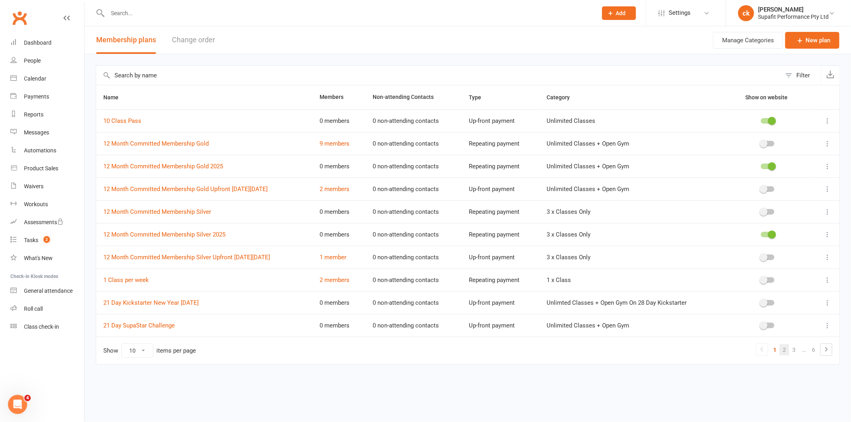
click at [781, 350] on link "2" at bounding box center [785, 349] width 10 height 11
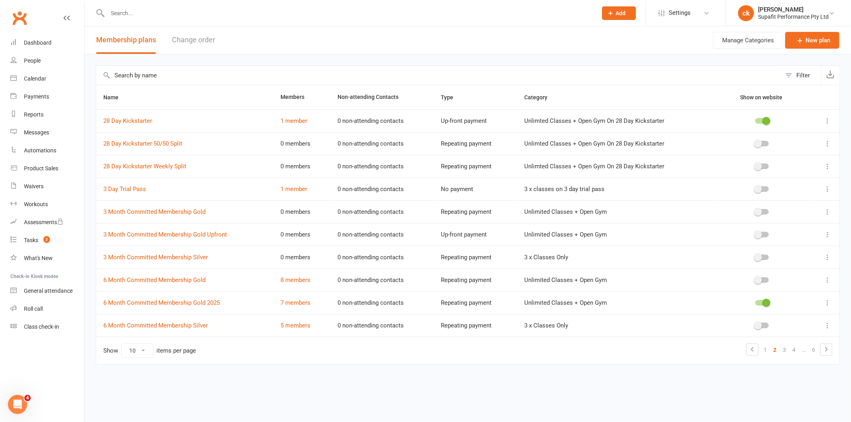
click at [828, 165] on icon at bounding box center [828, 166] width 8 height 8
click at [800, 180] on link "Edit" at bounding box center [792, 182] width 79 height 16
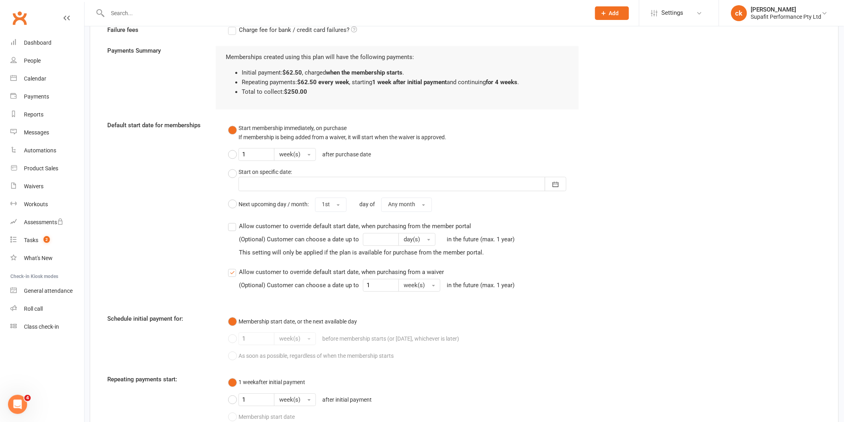
scroll to position [864, 0]
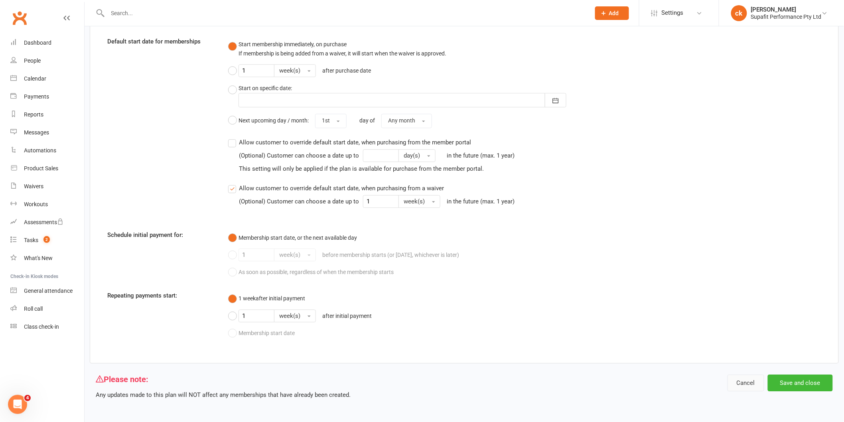
click at [747, 381] on button "Cancel" at bounding box center [746, 383] width 37 height 17
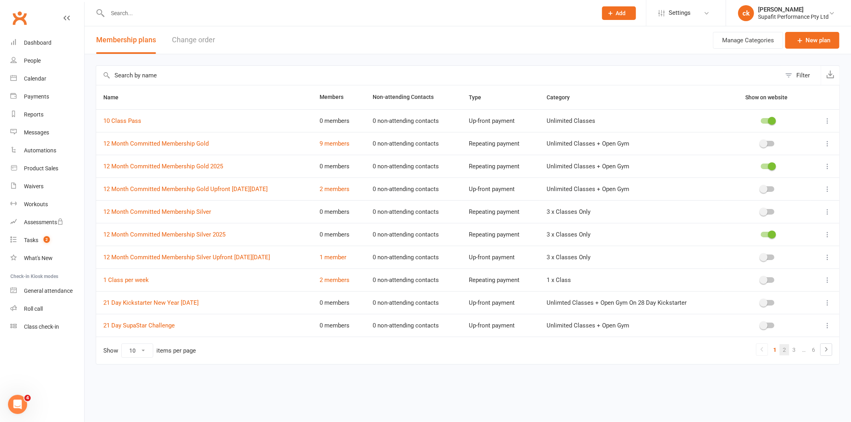
click at [784, 349] on link "2" at bounding box center [785, 349] width 10 height 11
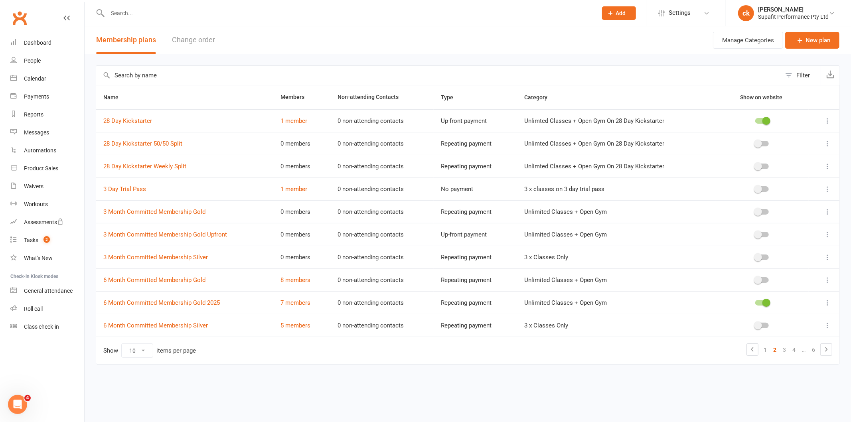
click at [827, 211] on icon at bounding box center [828, 212] width 8 height 8
click at [814, 228] on link "Edit" at bounding box center [792, 228] width 79 height 16
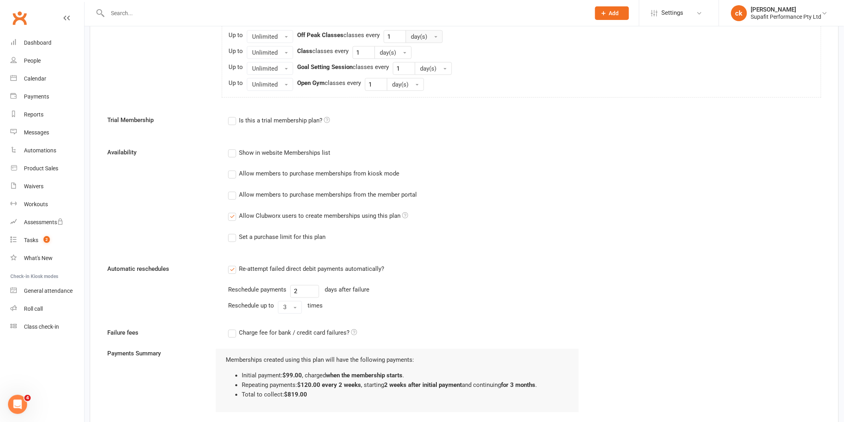
scroll to position [488, 0]
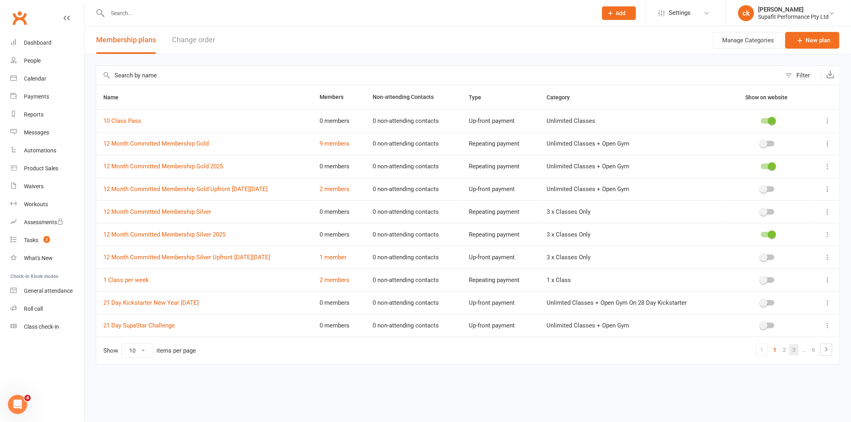
click at [797, 352] on link "3" at bounding box center [794, 349] width 10 height 11
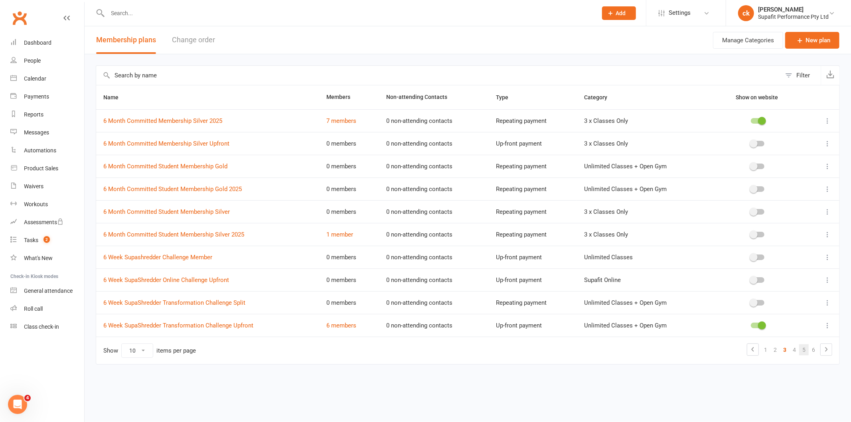
click at [804, 350] on link "5" at bounding box center [804, 349] width 10 height 11
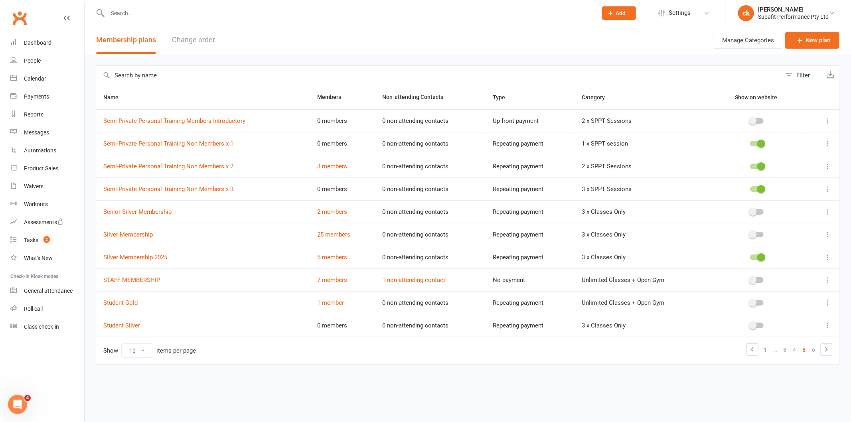
click at [824, 234] on icon at bounding box center [828, 235] width 8 height 8
click at [806, 249] on link "Edit" at bounding box center [792, 251] width 79 height 16
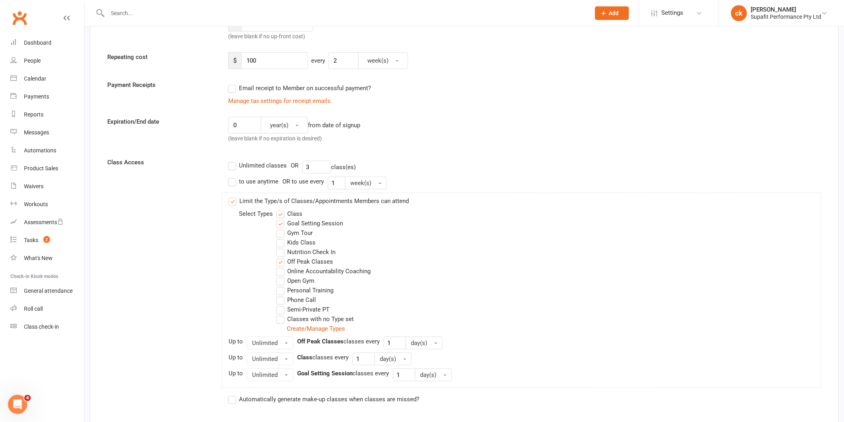
scroll to position [488, 0]
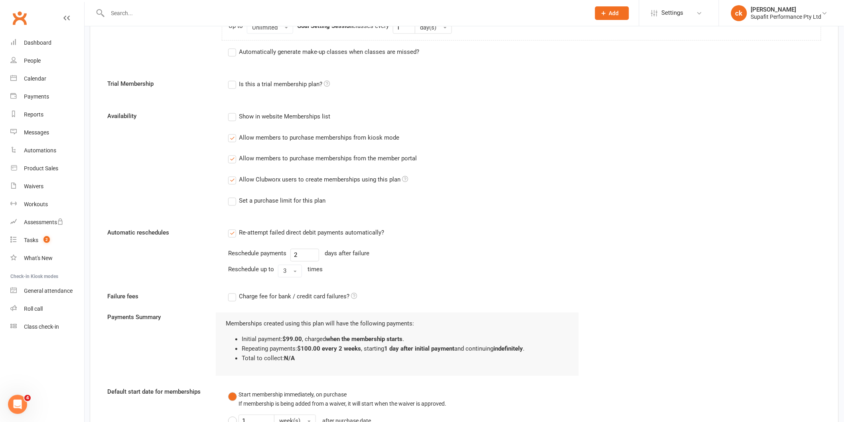
click at [232, 140] on label "Allow members to purchase memberships from kiosk mode" at bounding box center [313, 138] width 171 height 10
click at [232, 133] on input "Allow members to purchase memberships from kiosk mode" at bounding box center [230, 133] width 5 height 0
click at [233, 157] on label "Allow members to purchase memberships from the member portal" at bounding box center [322, 159] width 189 height 10
click at [233, 154] on input "Allow members to purchase memberships from the member portal" at bounding box center [230, 154] width 5 height 0
click at [232, 178] on label "Allow Clubworx users to create memberships using this plan" at bounding box center [318, 180] width 180 height 10
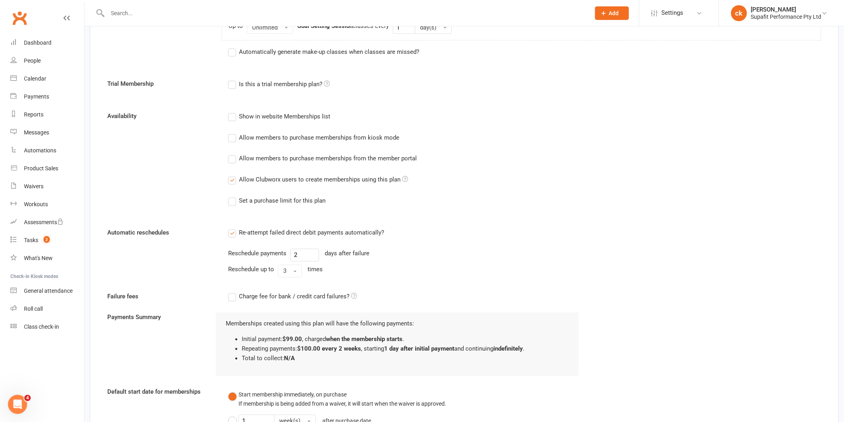
click at [232, 175] on input "Allow Clubworx users to create memberships using this plan" at bounding box center [230, 175] width 5 height 0
click at [232, 180] on label "Allow Clubworx users to create memberships using this plan" at bounding box center [318, 180] width 180 height 10
click at [232, 175] on input "Allow Clubworx users to create memberships using this plan" at bounding box center [230, 175] width 5 height 0
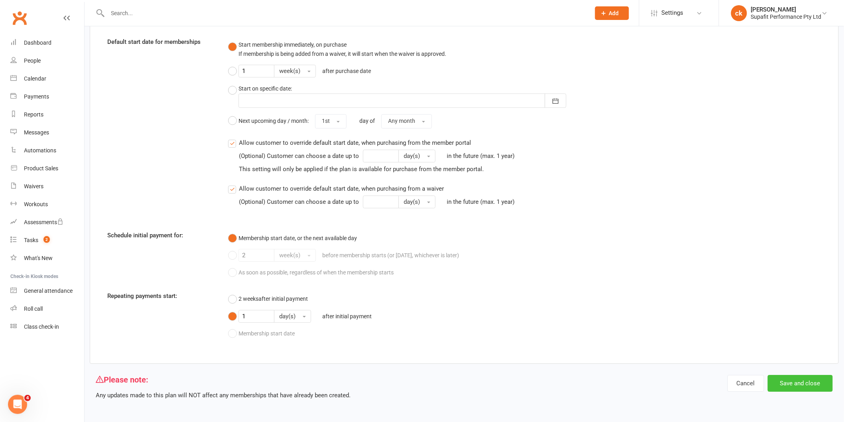
scroll to position [838, 0]
click at [803, 382] on button "Save and close" at bounding box center [800, 383] width 65 height 17
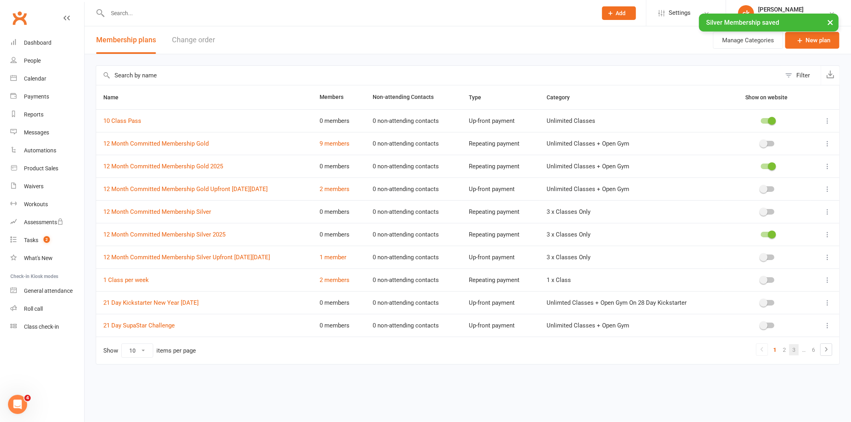
click at [792, 352] on link "3" at bounding box center [794, 349] width 10 height 11
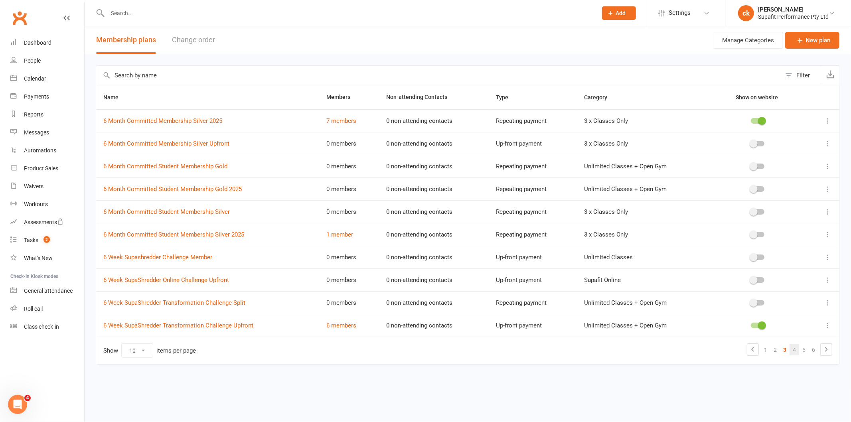
click at [796, 353] on link "4" at bounding box center [795, 349] width 10 height 11
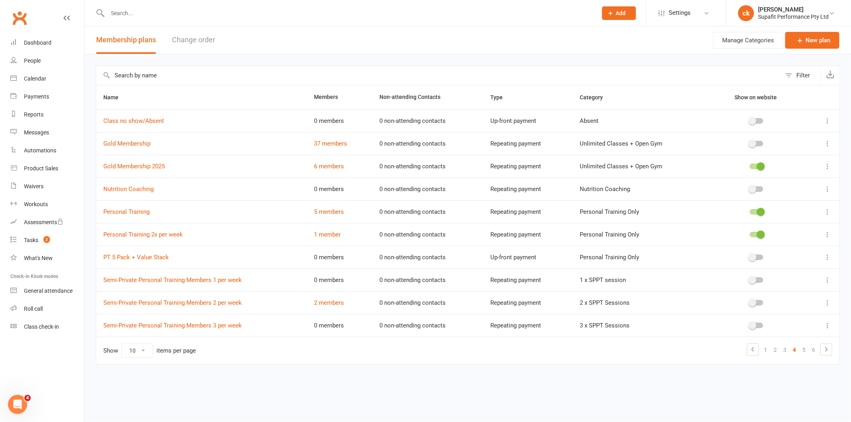
click at [825, 142] on icon at bounding box center [828, 144] width 8 height 8
click at [803, 160] on link "Edit" at bounding box center [792, 160] width 79 height 16
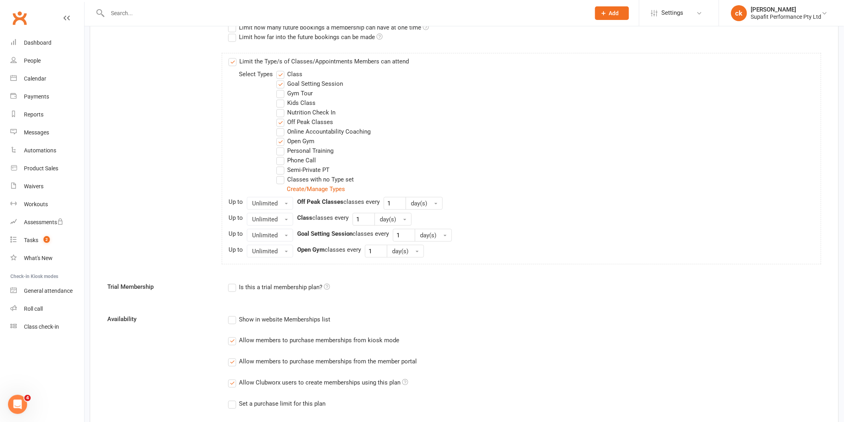
scroll to position [488, 0]
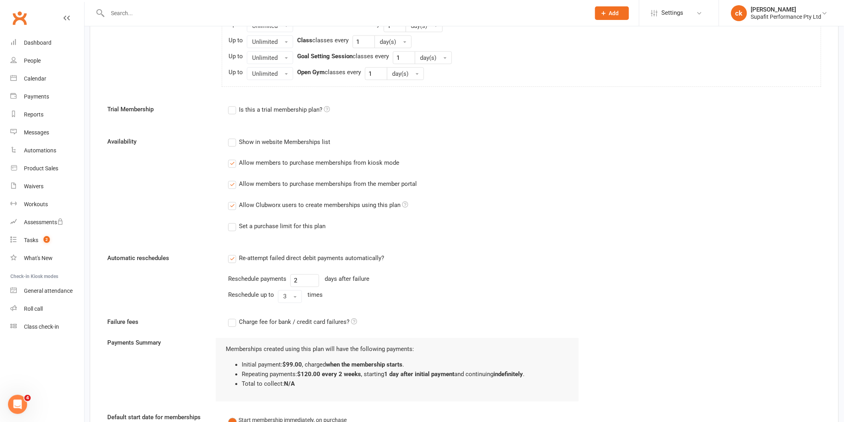
click at [230, 166] on label "Allow members to purchase memberships from kiosk mode" at bounding box center [313, 163] width 171 height 10
click at [230, 158] on input "Allow members to purchase memberships from kiosk mode" at bounding box center [230, 158] width 5 height 0
click at [234, 181] on label "Allow members to purchase memberships from the member portal" at bounding box center [322, 185] width 189 height 10
click at [233, 180] on input "Allow members to purchase memberships from the member portal" at bounding box center [230, 180] width 5 height 0
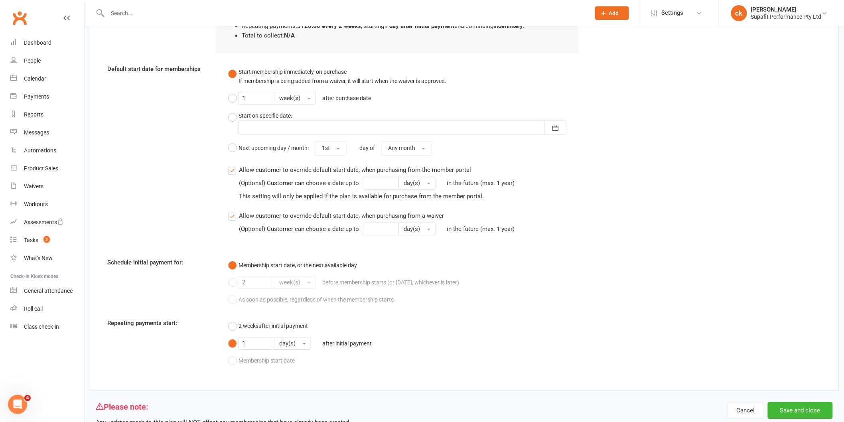
scroll to position [864, 0]
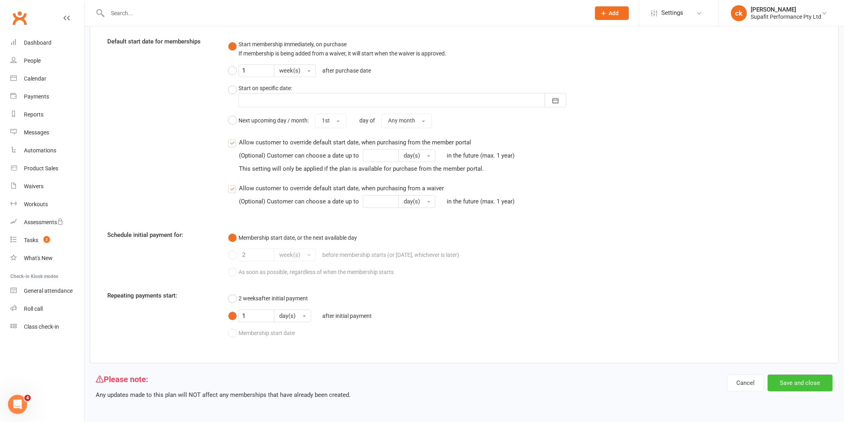
click at [806, 382] on button "Save and close" at bounding box center [800, 383] width 65 height 17
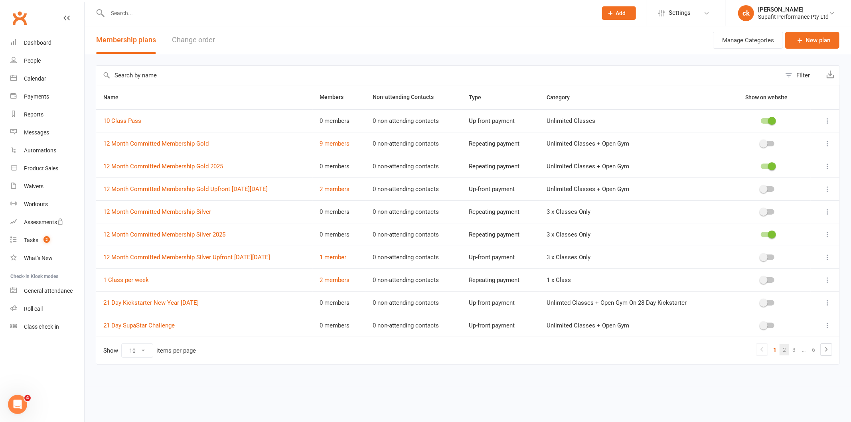
click at [784, 352] on link "2" at bounding box center [785, 349] width 10 height 11
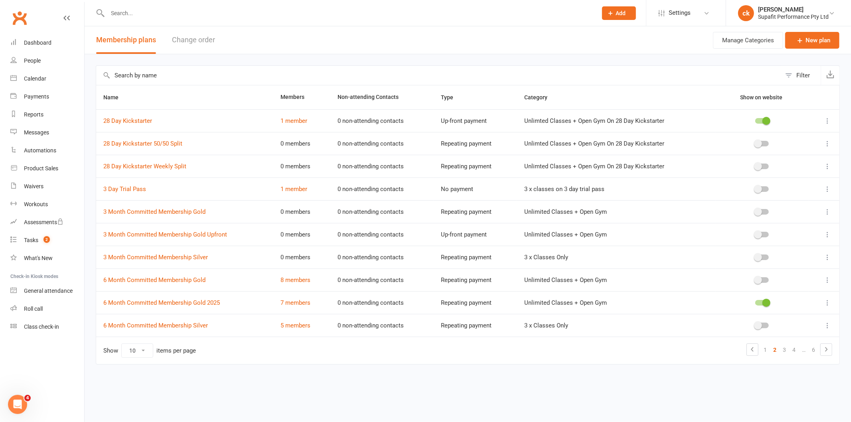
click at [826, 280] on icon at bounding box center [828, 280] width 8 height 8
click at [787, 297] on link "Edit" at bounding box center [792, 296] width 79 height 16
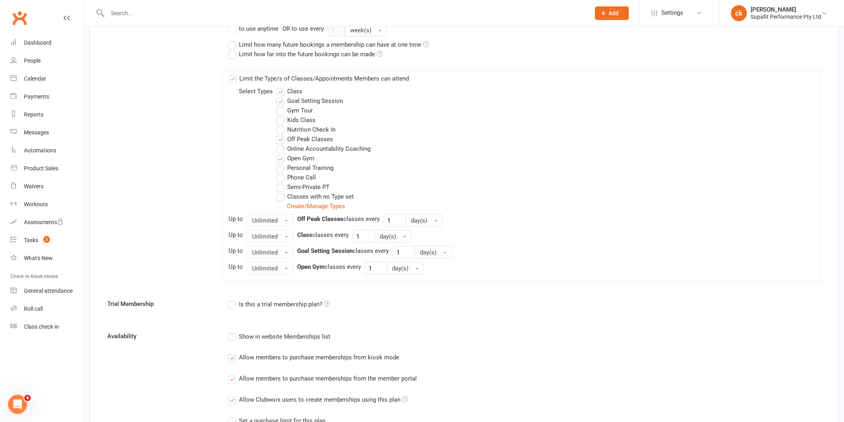
scroll to position [399, 0]
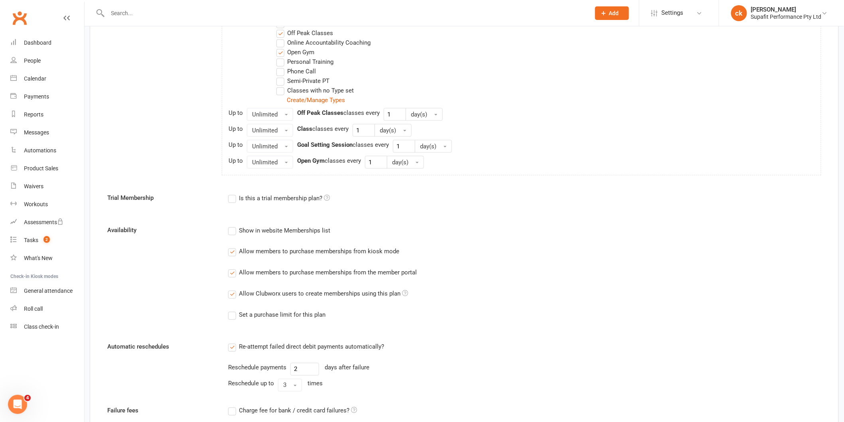
click at [232, 254] on label "Allow members to purchase memberships from kiosk mode" at bounding box center [313, 252] width 171 height 10
click at [232, 247] on input "Allow members to purchase memberships from kiosk mode" at bounding box center [230, 247] width 5 height 0
click at [231, 272] on label "Allow members to purchase memberships from the member portal" at bounding box center [322, 273] width 189 height 10
click at [231, 268] on input "Allow members to purchase memberships from the member portal" at bounding box center [230, 268] width 5 height 0
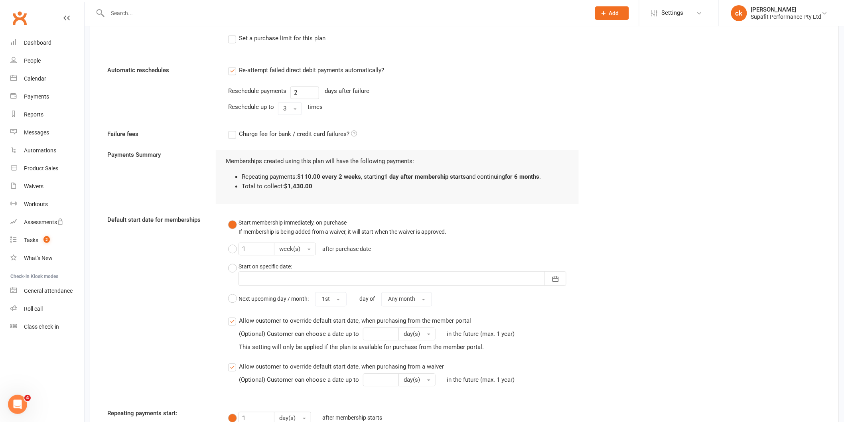
scroll to position [778, 0]
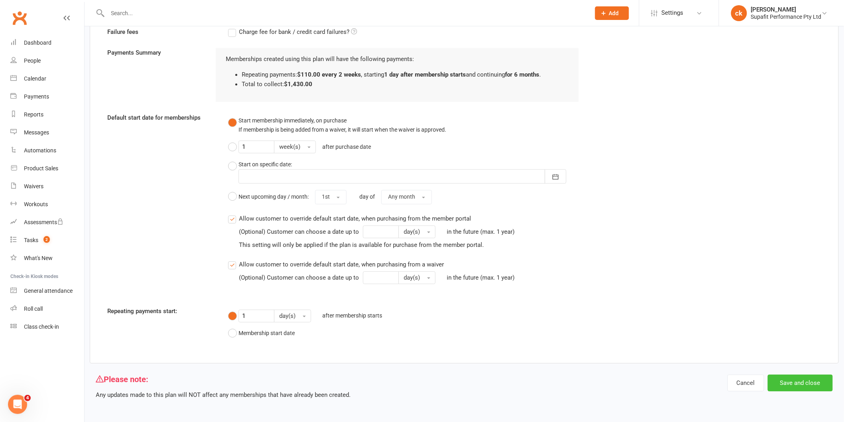
click at [801, 389] on button "Save and close" at bounding box center [800, 383] width 65 height 17
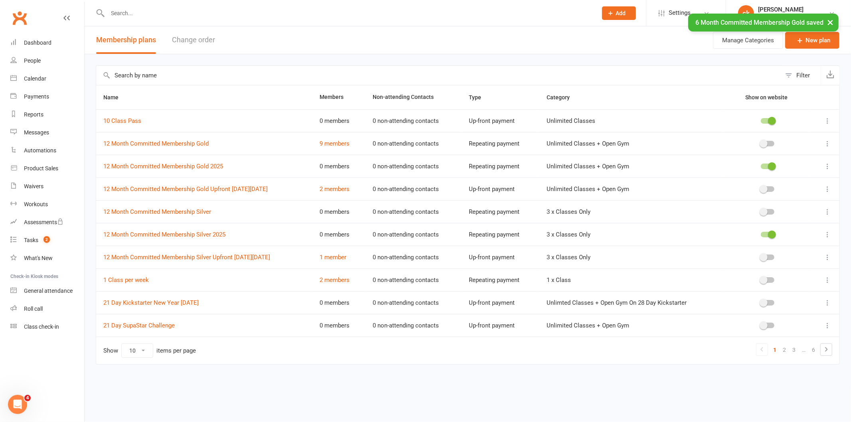
drag, startPoint x: 796, startPoint y: 389, endPoint x: 685, endPoint y: 150, distance: 263.9
click at [685, 150] on td "Unlimited Classes + Open Gym" at bounding box center [631, 143] width 184 height 23
click at [785, 354] on link "2" at bounding box center [785, 349] width 10 height 11
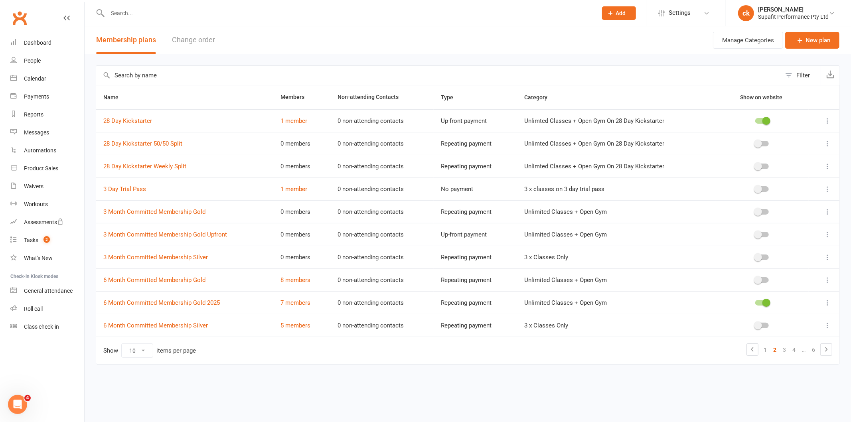
click at [827, 328] on icon at bounding box center [828, 326] width 8 height 8
click at [776, 344] on link "Edit" at bounding box center [792, 342] width 79 height 16
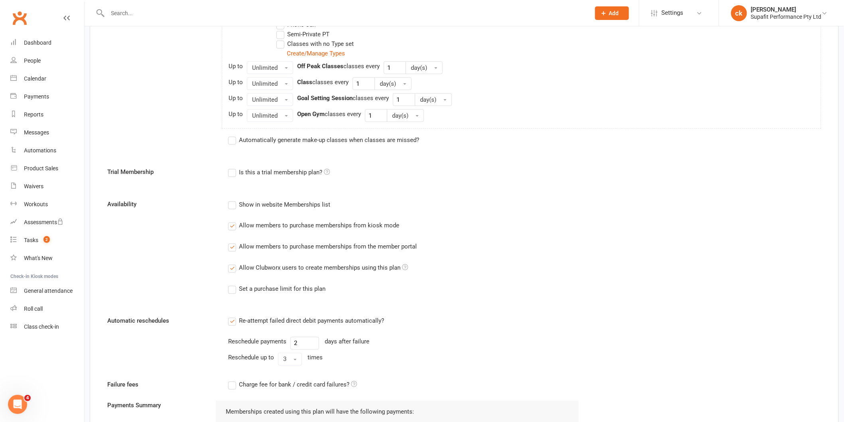
scroll to position [488, 0]
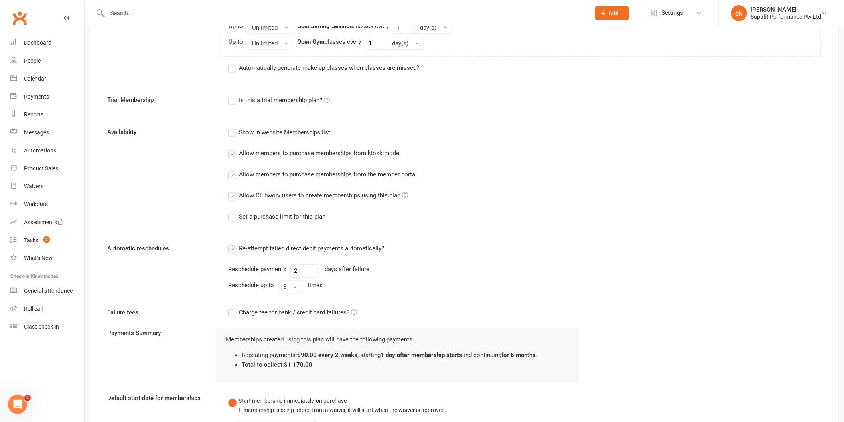
click at [231, 151] on label "Allow members to purchase memberships from kiosk mode" at bounding box center [313, 154] width 171 height 10
click at [231, 149] on input "Allow members to purchase memberships from kiosk mode" at bounding box center [230, 149] width 5 height 0
click at [230, 178] on label "Allow members to purchase memberships from the member portal" at bounding box center [322, 175] width 189 height 10
click at [230, 170] on input "Allow members to purchase memberships from the member portal" at bounding box center [230, 170] width 5 height 0
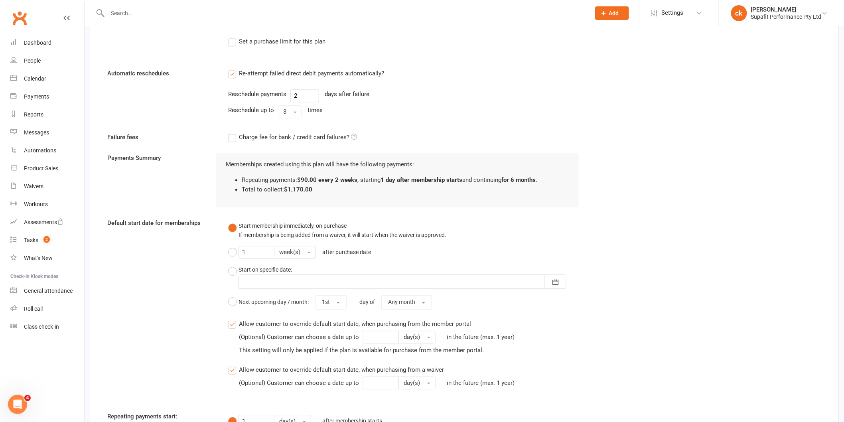
scroll to position [753, 0]
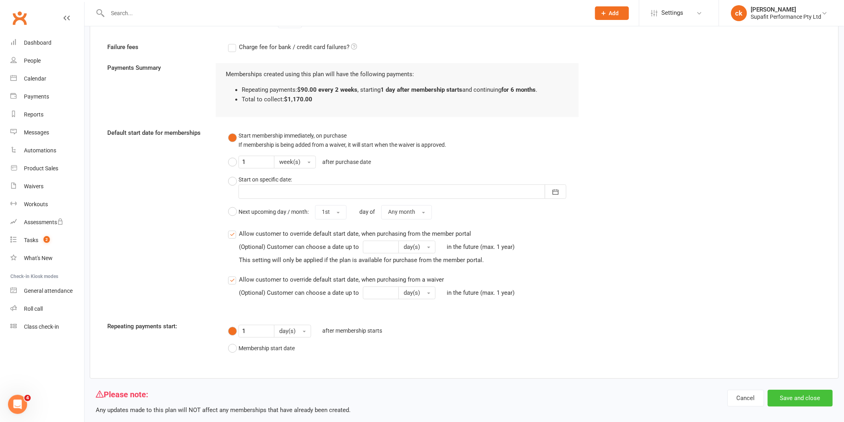
click at [807, 396] on button "Save and close" at bounding box center [800, 398] width 65 height 17
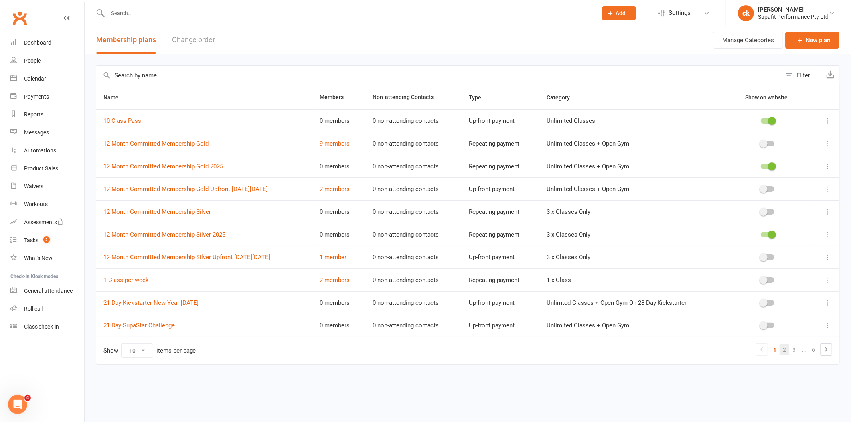
click at [785, 353] on link "2" at bounding box center [785, 349] width 10 height 11
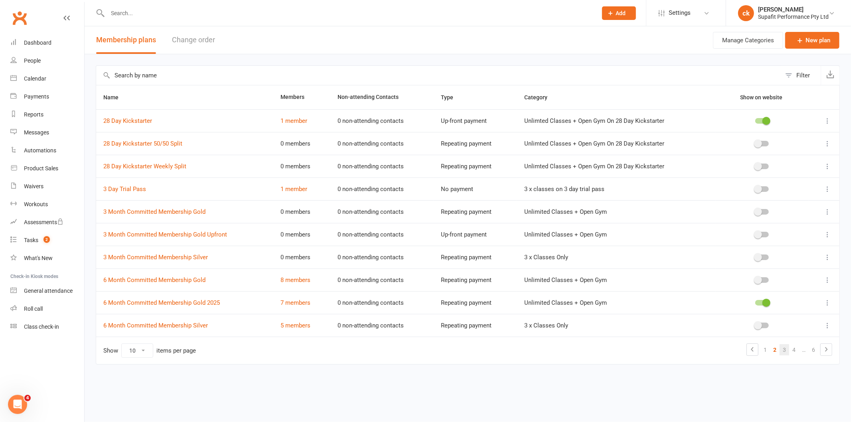
click at [787, 352] on link "3" at bounding box center [785, 349] width 10 height 11
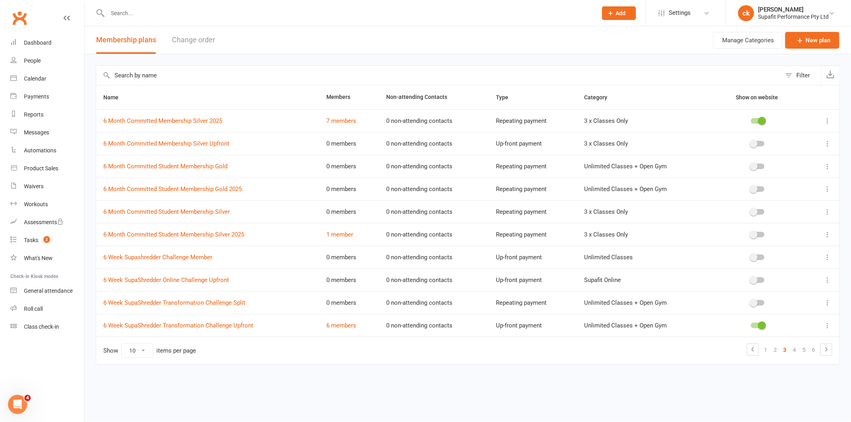
click at [827, 166] on icon at bounding box center [828, 166] width 8 height 8
click at [792, 180] on link "Edit" at bounding box center [792, 182] width 79 height 16
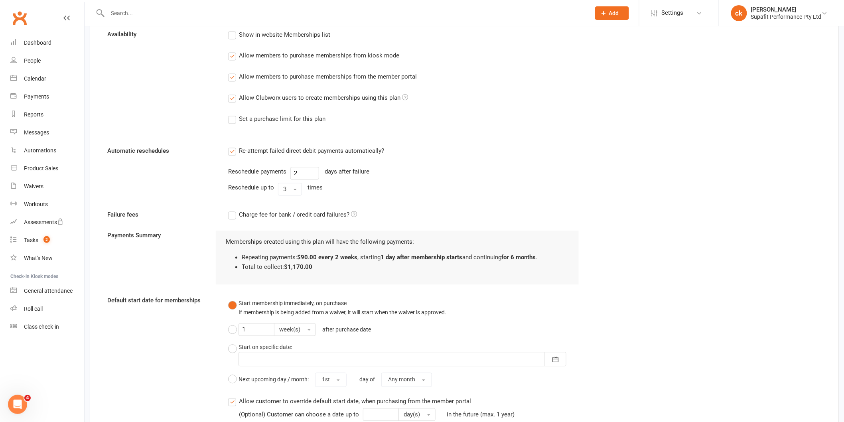
scroll to position [532, 0]
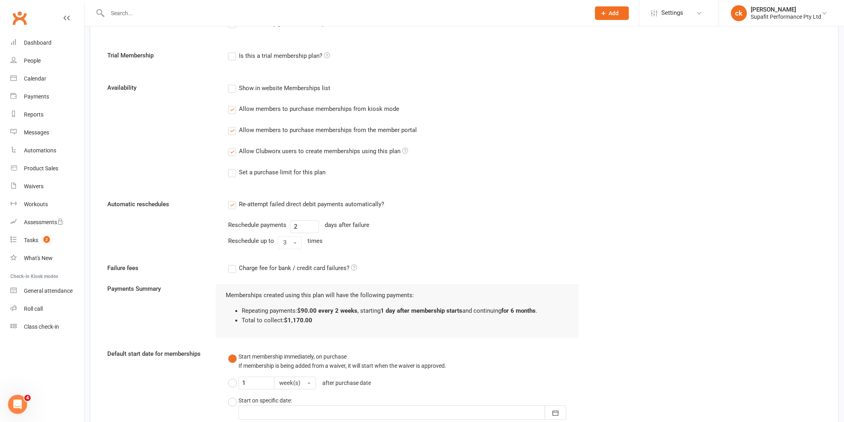
click at [233, 110] on label "Allow members to purchase memberships from kiosk mode" at bounding box center [313, 110] width 171 height 10
click at [233, 105] on input "Allow members to purchase memberships from kiosk mode" at bounding box center [230, 105] width 5 height 0
click at [232, 128] on label "Allow members to purchase memberships from the member portal" at bounding box center [322, 131] width 189 height 10
click at [232, 126] on input "Allow members to purchase memberships from the member portal" at bounding box center [230, 126] width 5 height 0
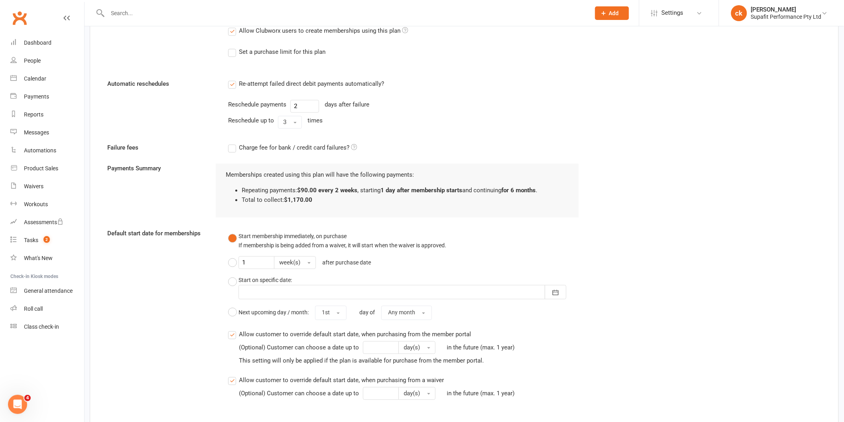
scroll to position [768, 0]
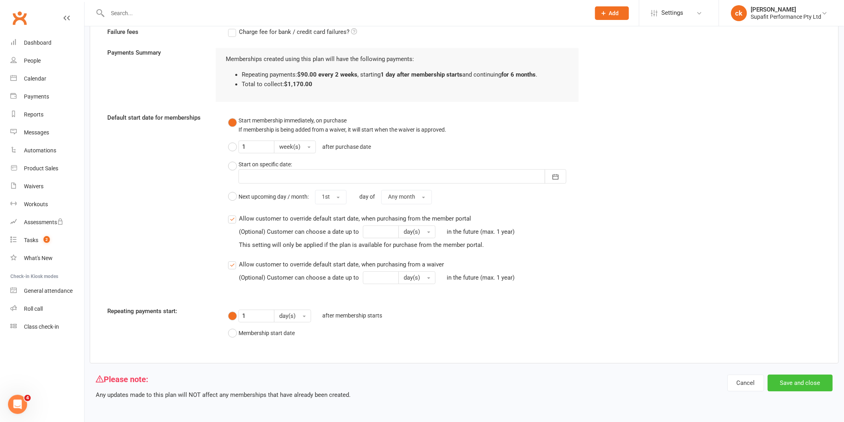
click at [808, 381] on button "Save and close" at bounding box center [800, 383] width 65 height 17
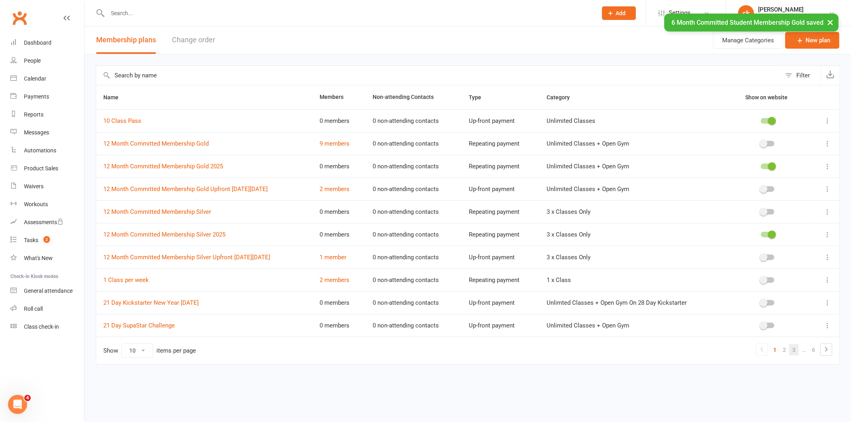
click at [791, 348] on link "3" at bounding box center [794, 349] width 10 height 11
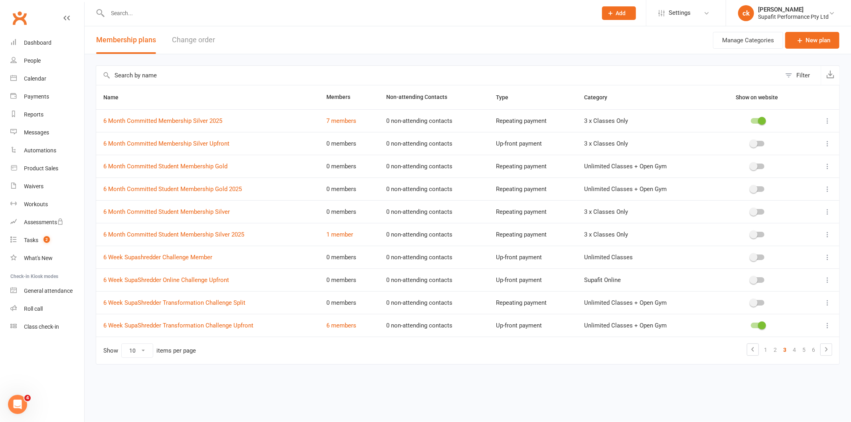
click at [826, 212] on icon at bounding box center [828, 212] width 8 height 8
click at [794, 226] on link "Edit" at bounding box center [792, 228] width 79 height 16
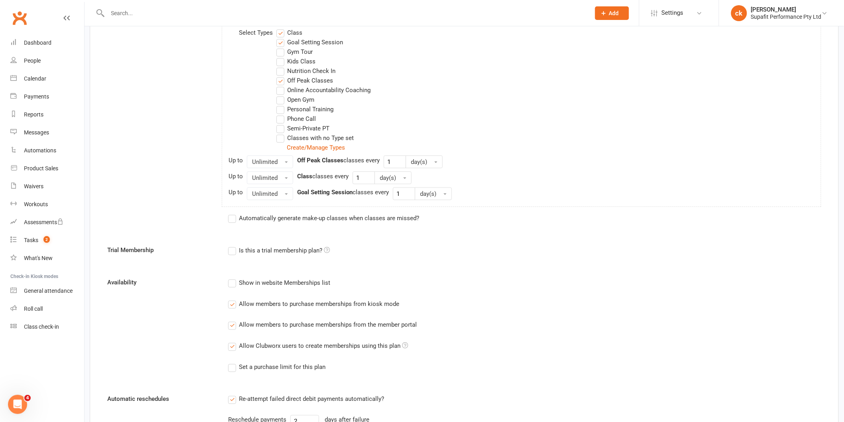
scroll to position [354, 0]
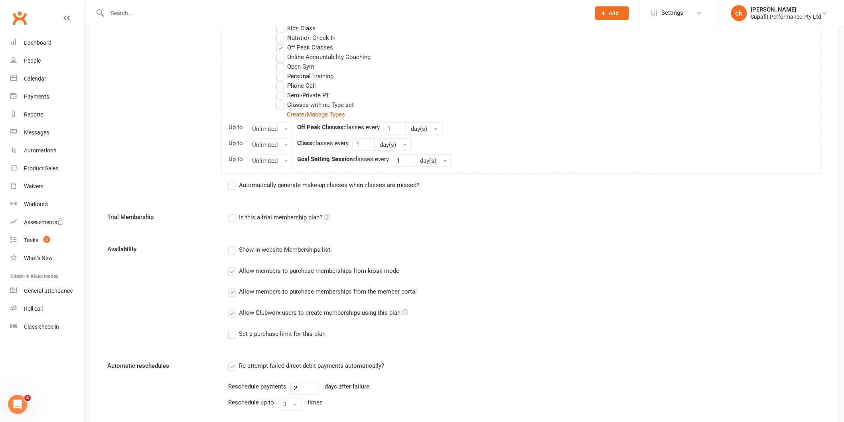
click at [237, 268] on label "Allow members to purchase memberships from kiosk mode" at bounding box center [313, 271] width 171 height 10
click at [233, 266] on input "Allow members to purchase memberships from kiosk mode" at bounding box center [230, 266] width 5 height 0
click at [235, 291] on label "Allow members to purchase memberships from the member portal" at bounding box center [322, 292] width 189 height 10
click at [233, 287] on input "Allow members to purchase memberships from the member portal" at bounding box center [230, 287] width 5 height 0
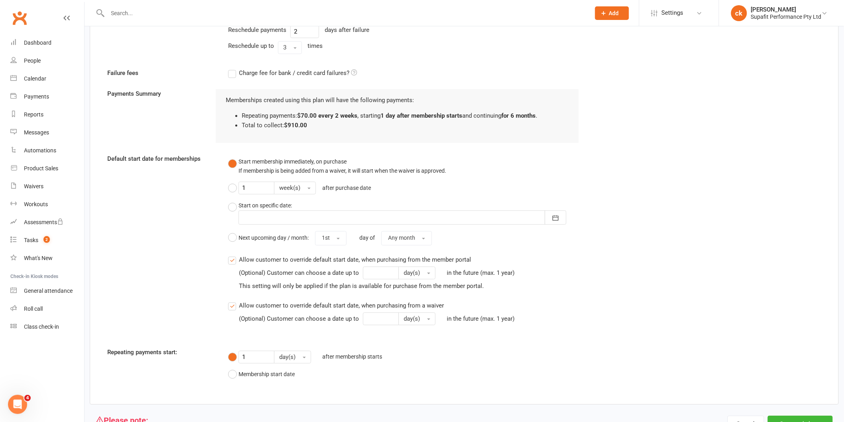
scroll to position [753, 0]
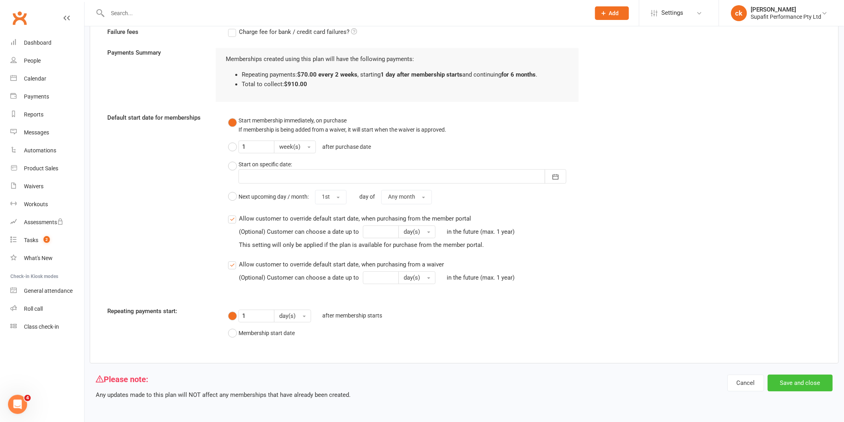
click at [808, 381] on button "Save and close" at bounding box center [800, 383] width 65 height 17
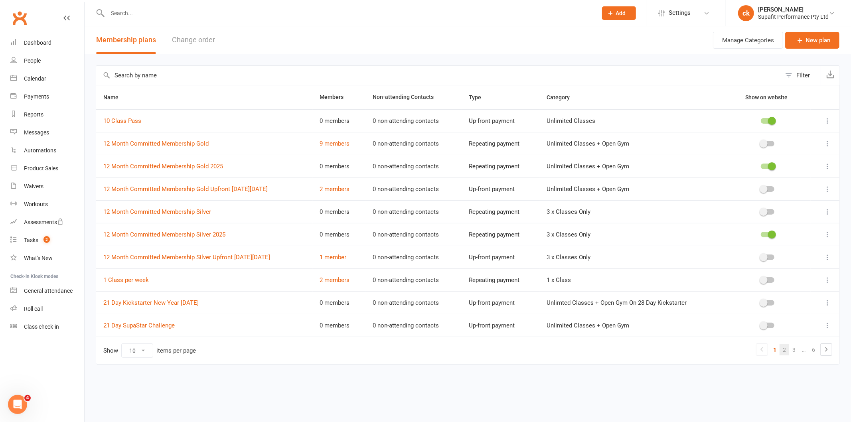
click at [785, 350] on link "2" at bounding box center [785, 349] width 10 height 11
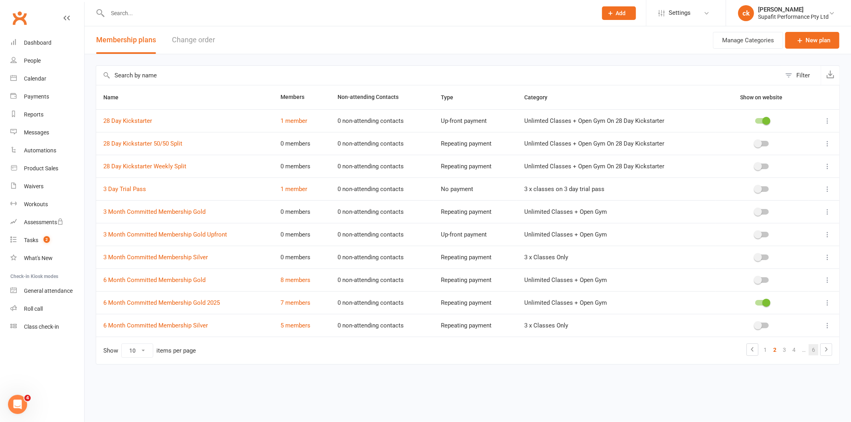
click at [811, 353] on link "6" at bounding box center [814, 349] width 10 height 11
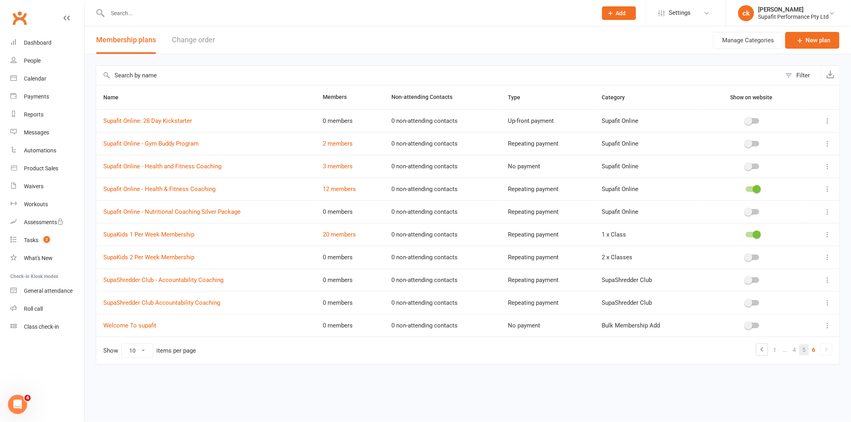
click at [806, 352] on link "5" at bounding box center [804, 349] width 10 height 11
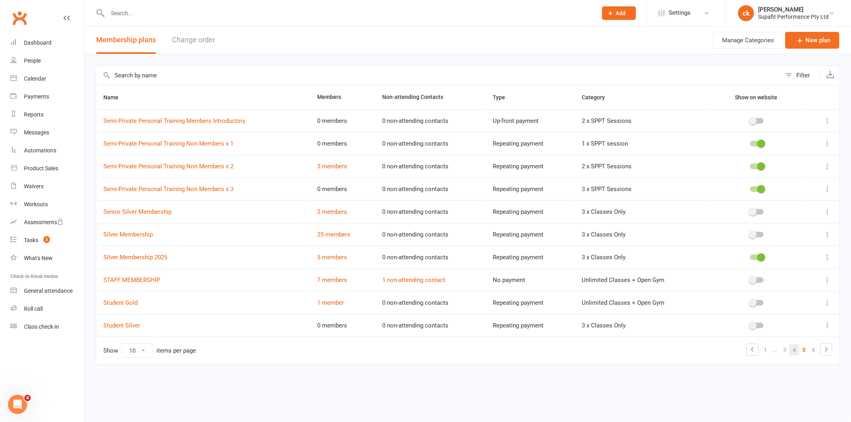
click at [795, 352] on link "4" at bounding box center [795, 349] width 10 height 11
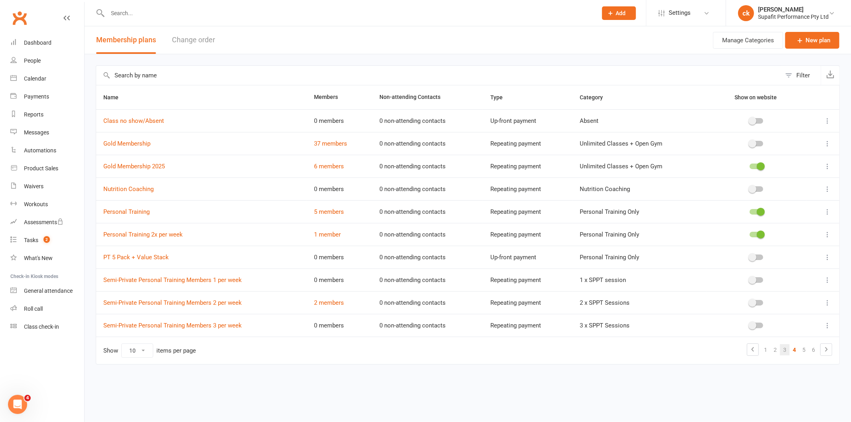
click at [786, 352] on link "3" at bounding box center [785, 349] width 10 height 11
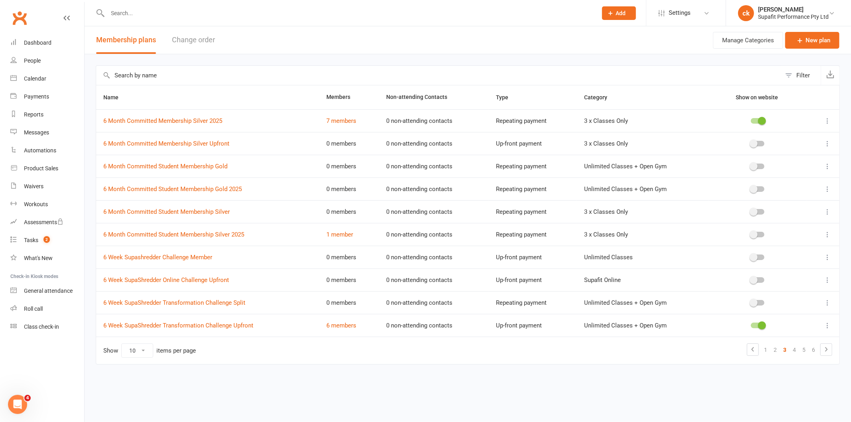
click at [781, 352] on link "3" at bounding box center [785, 349] width 10 height 11
click at [778, 352] on link "2" at bounding box center [775, 349] width 10 height 11
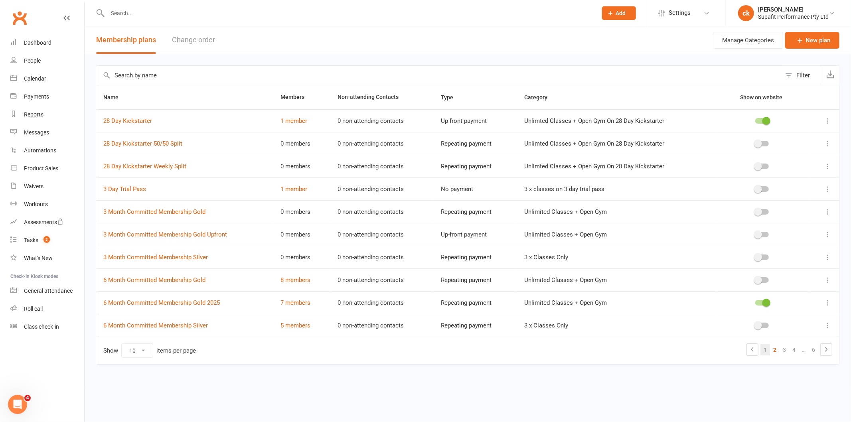
click at [767, 351] on link "1" at bounding box center [765, 349] width 10 height 11
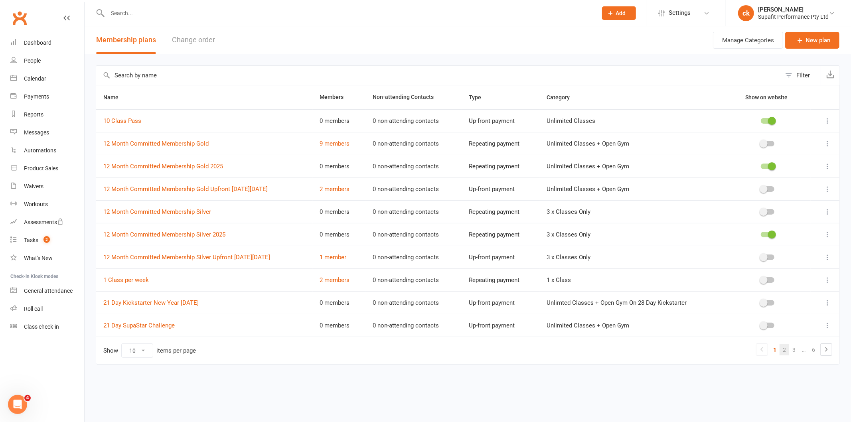
click at [784, 348] on link "2" at bounding box center [785, 349] width 10 height 11
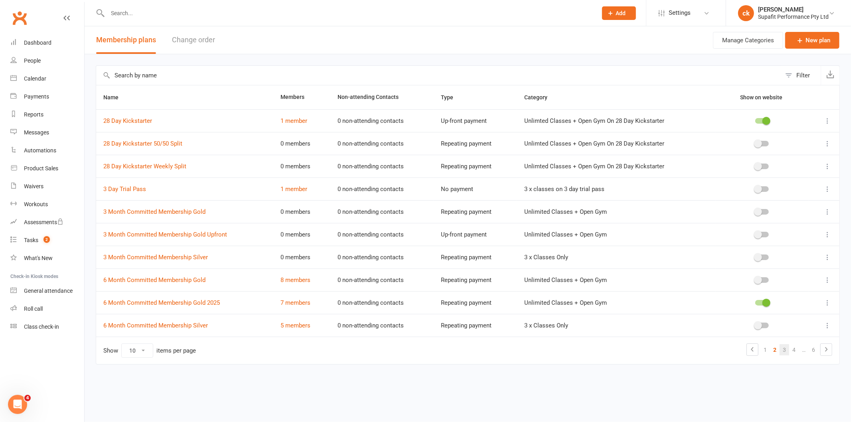
click at [784, 352] on link "3" at bounding box center [785, 349] width 10 height 11
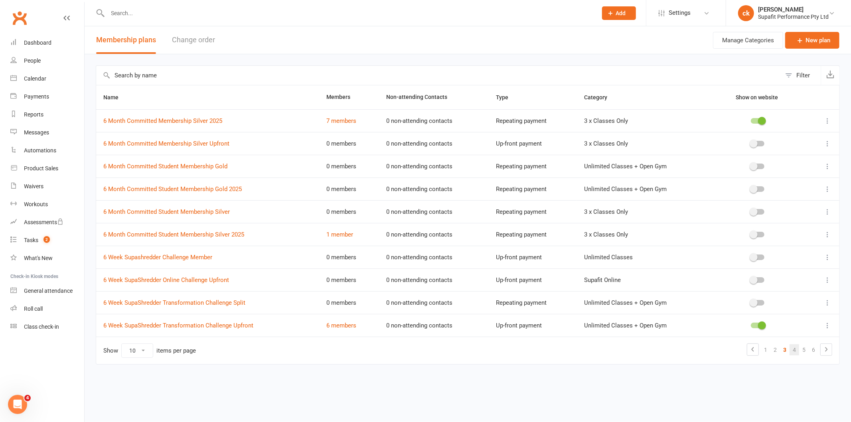
click at [795, 353] on link "4" at bounding box center [795, 349] width 10 height 11
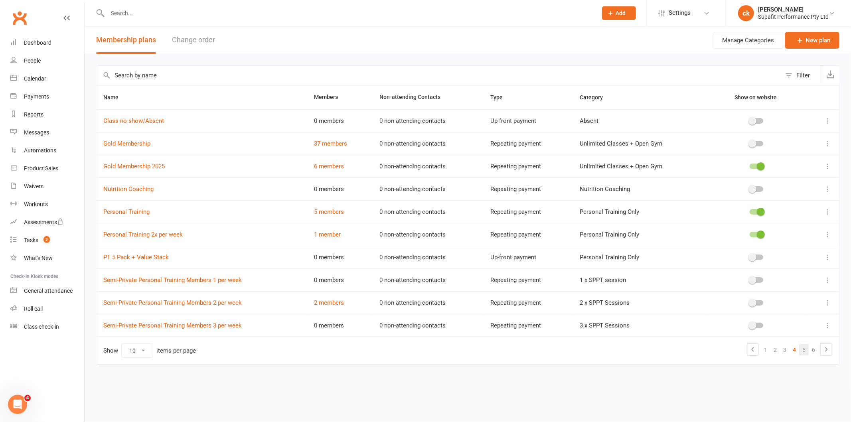
click at [805, 352] on link "5" at bounding box center [804, 349] width 10 height 11
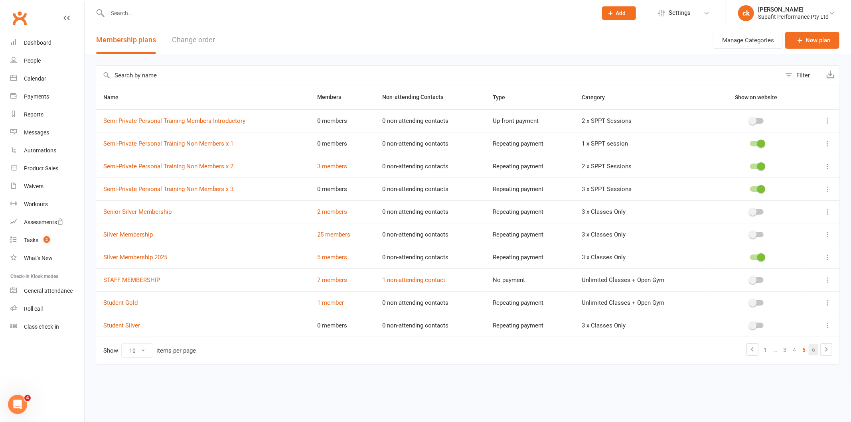
click at [815, 352] on link "6" at bounding box center [814, 349] width 10 height 11
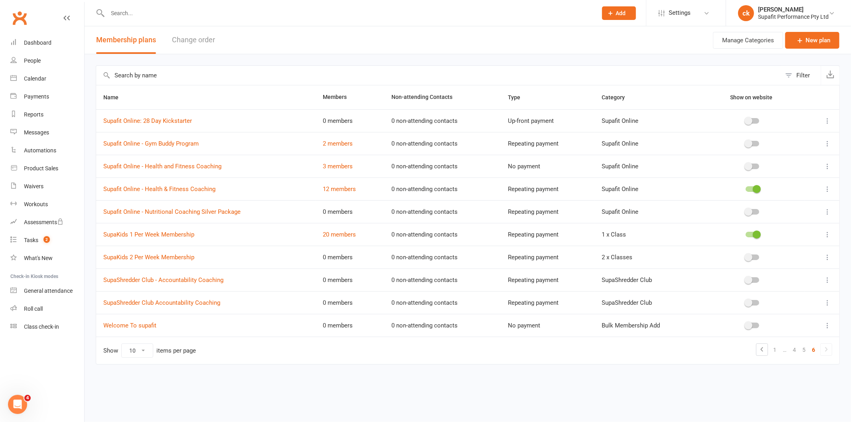
click at [827, 255] on icon at bounding box center [828, 257] width 8 height 8
click at [796, 274] on link "Edit" at bounding box center [792, 273] width 79 height 16
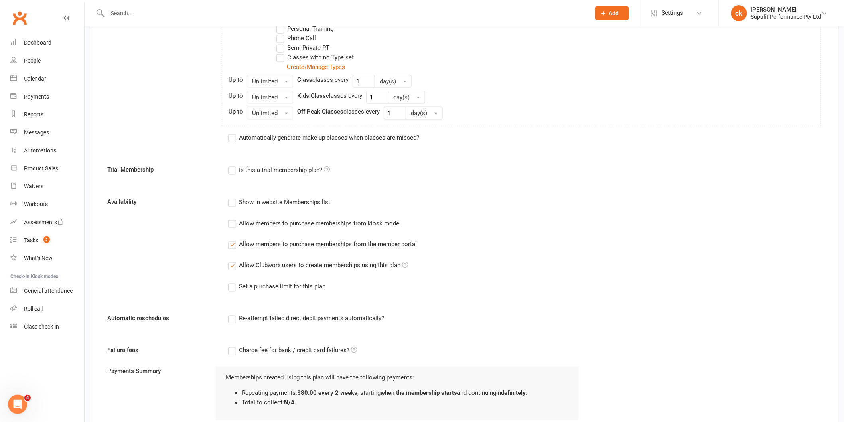
scroll to position [410, 0]
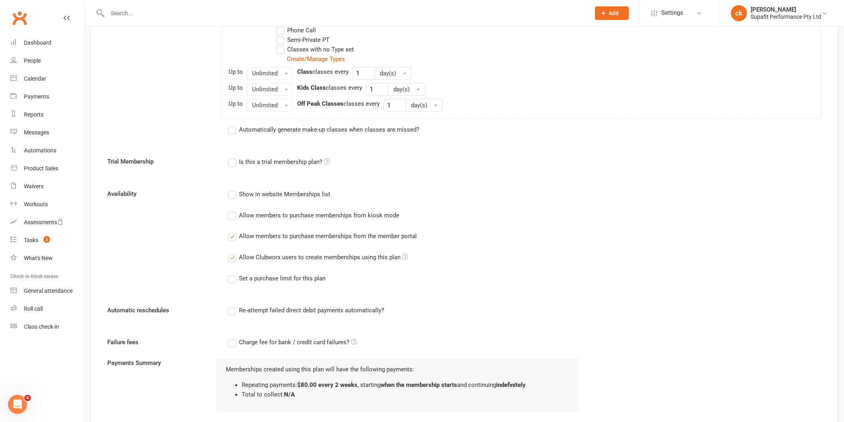
click at [233, 237] on label "Allow members to purchase memberships from the member portal" at bounding box center [322, 237] width 189 height 10
click at [233, 232] on input "Allow members to purchase memberships from the member portal" at bounding box center [230, 232] width 5 height 0
click at [610, 246] on div "Availability Show in website Memberships list Allow members to purchase members…" at bounding box center [464, 242] width 726 height 106
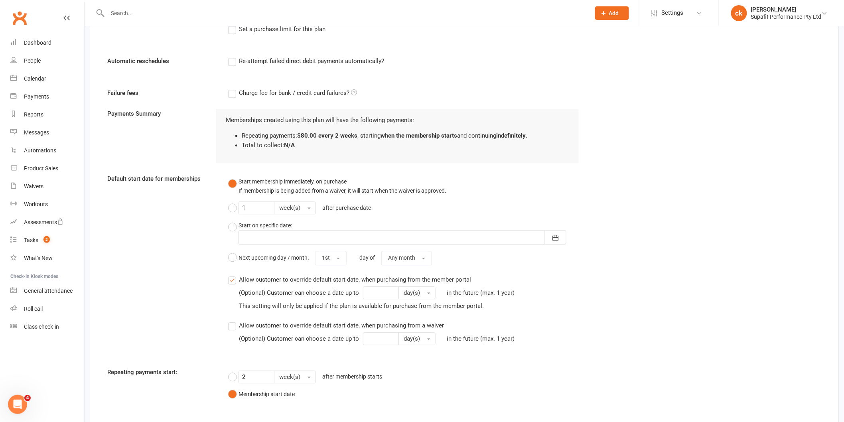
scroll to position [720, 0]
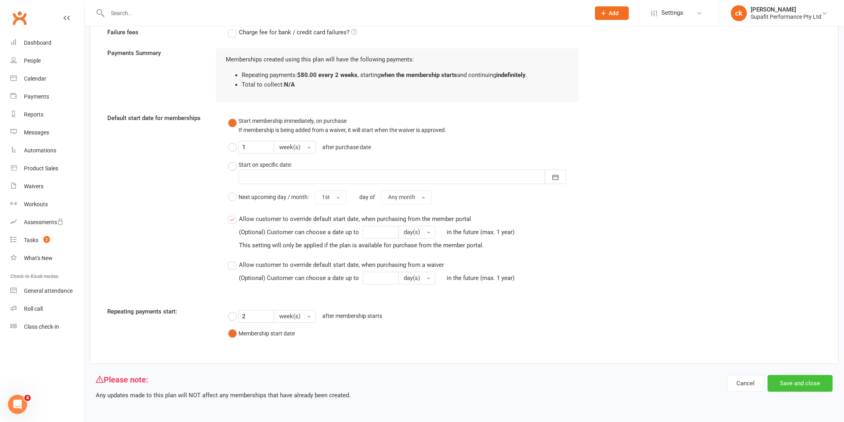
click at [781, 379] on button "Save and close" at bounding box center [800, 383] width 65 height 17
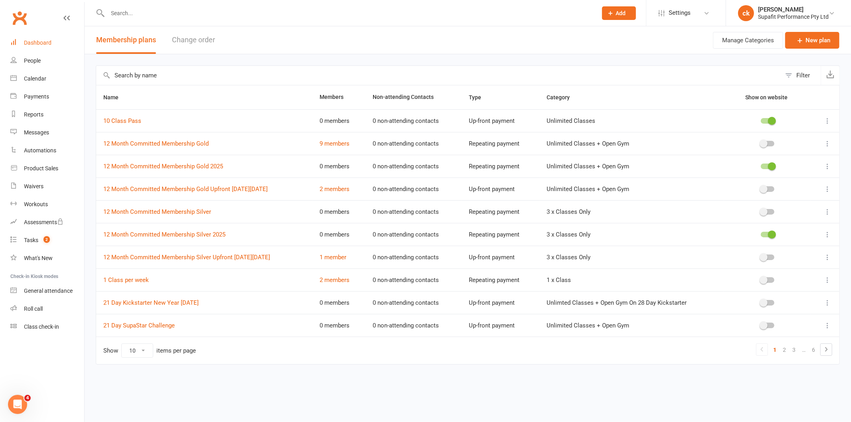
click at [50, 45] on link "Dashboard" at bounding box center [47, 43] width 74 height 18
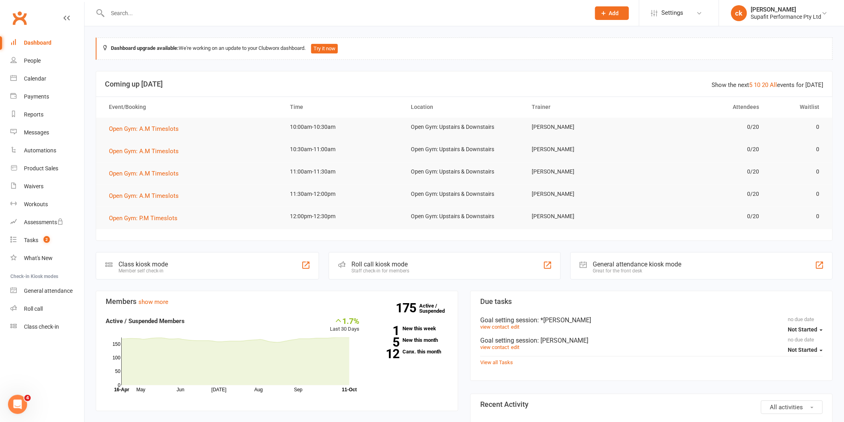
scroll to position [221, 0]
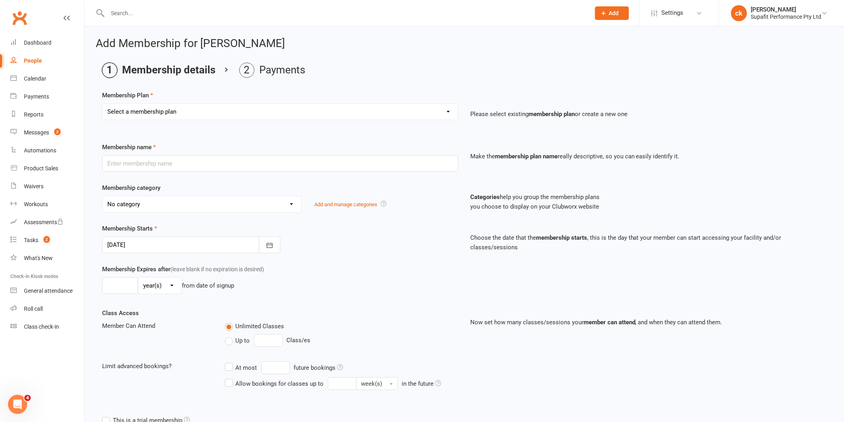
click at [215, 119] on select "Select a membership plan Create new Membership Plan Personal Training SupaKids …" at bounding box center [281, 112] width 356 height 16
click at [216, 2] on div at bounding box center [340, 13] width 489 height 26
click at [48, 40] on div "Dashboard" at bounding box center [38, 43] width 28 height 6
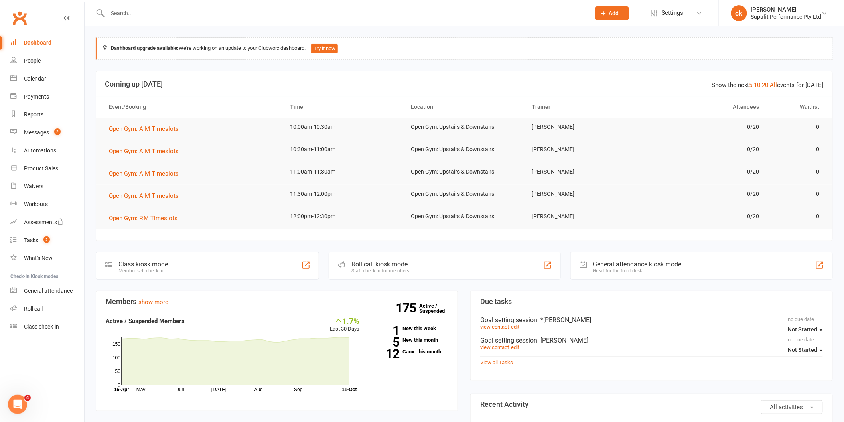
scroll to position [221, 0]
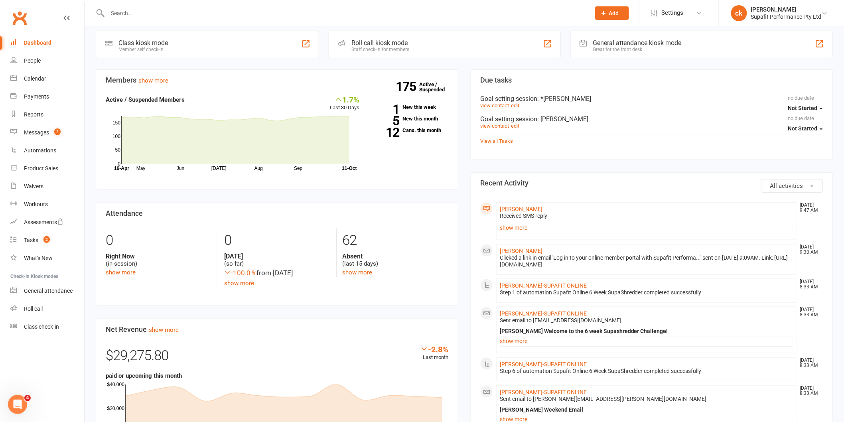
click at [148, 18] on input "text" at bounding box center [345, 13] width 480 height 11
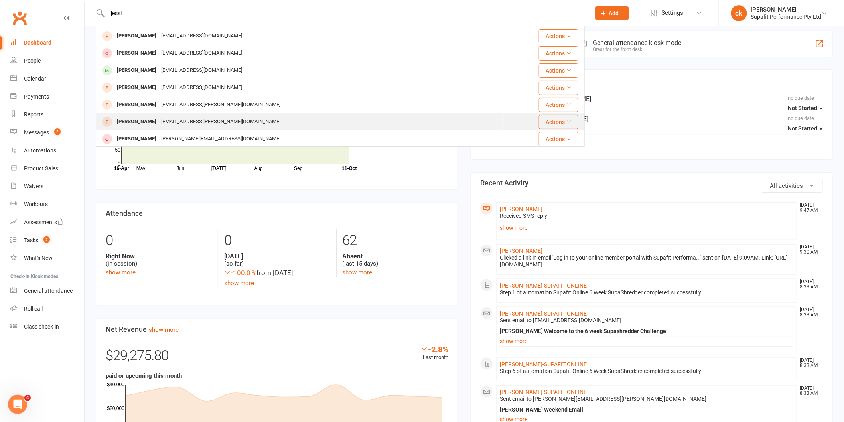
scroll to position [89, 0]
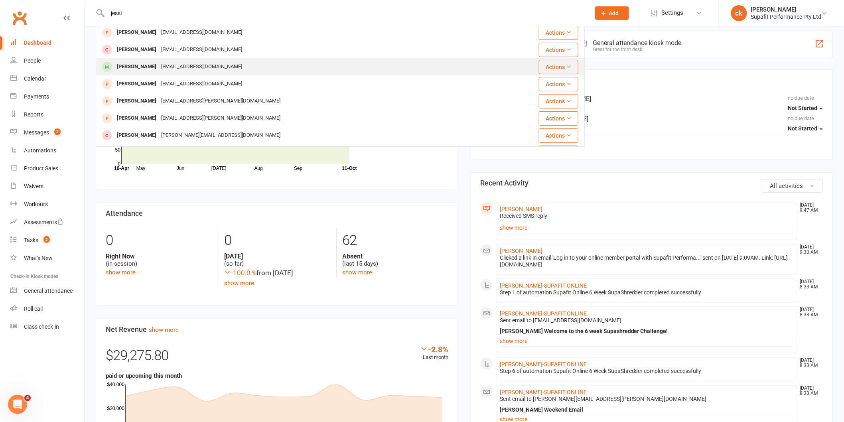
type input "jessi"
click at [144, 64] on div "[PERSON_NAME]" at bounding box center [137, 67] width 44 height 12
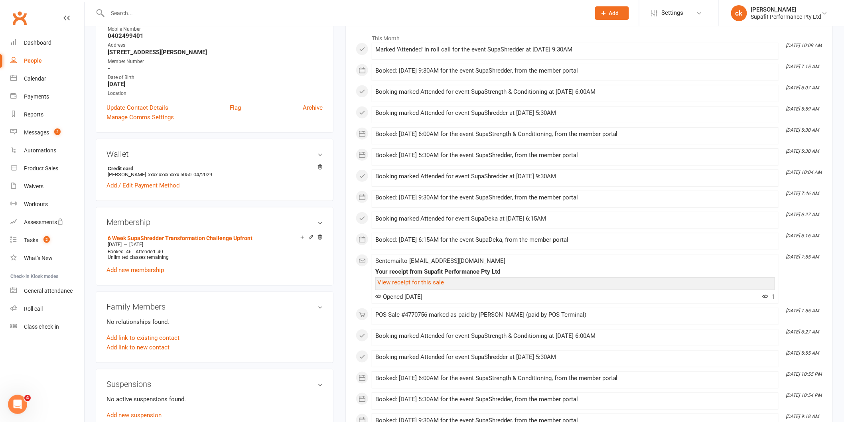
scroll to position [221, 0]
